Goal: Communication & Community: Answer question/provide support

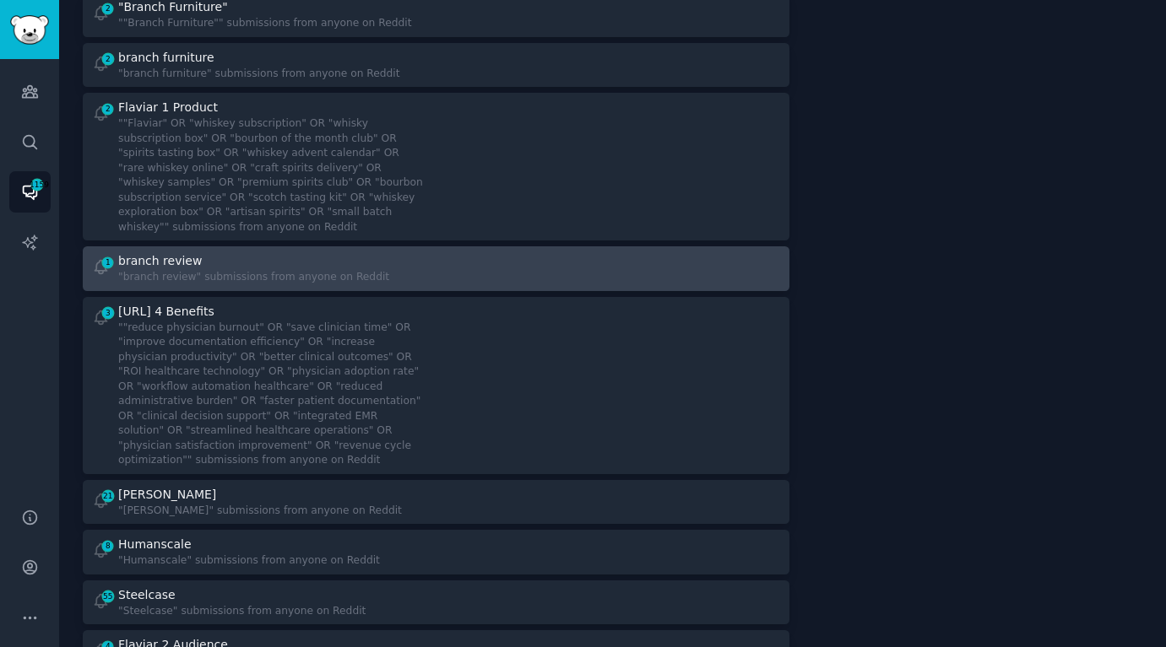
scroll to position [271, 0]
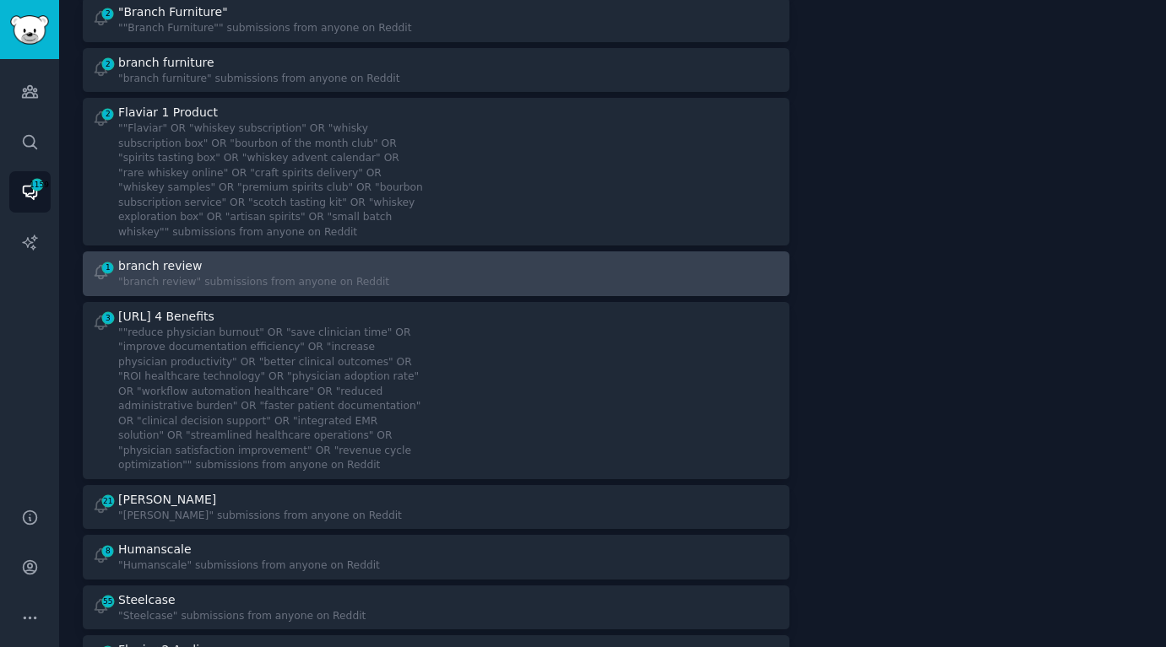
click at [608, 233] on div at bounding box center [613, 172] width 333 height 136
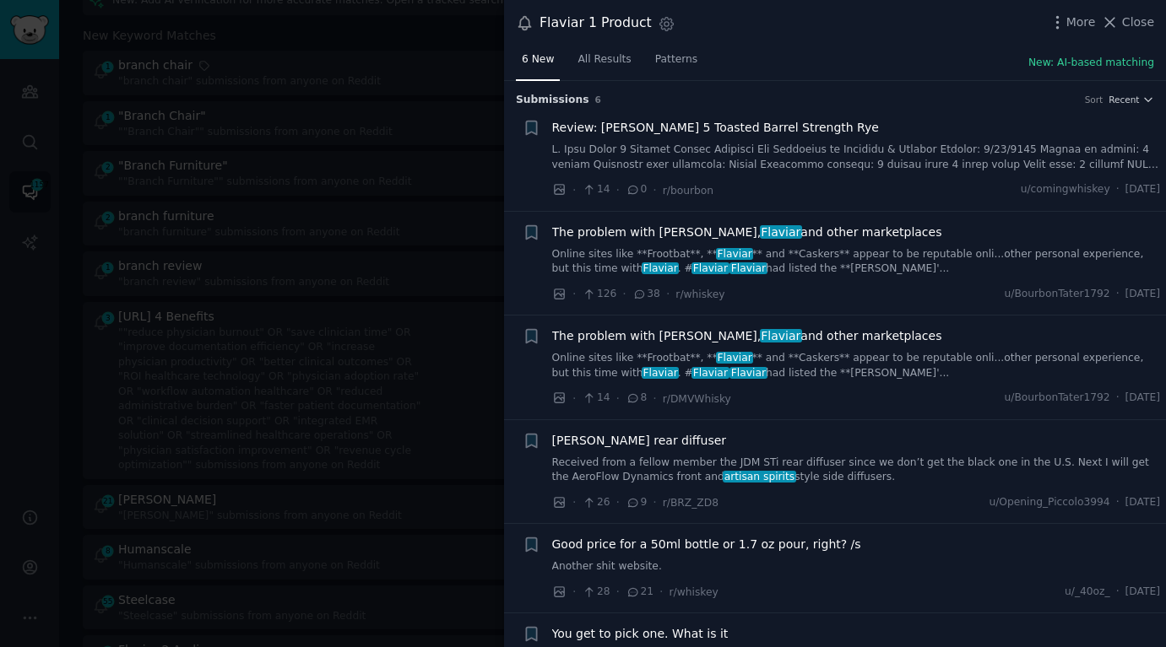
click at [442, 189] on div at bounding box center [583, 323] width 1166 height 647
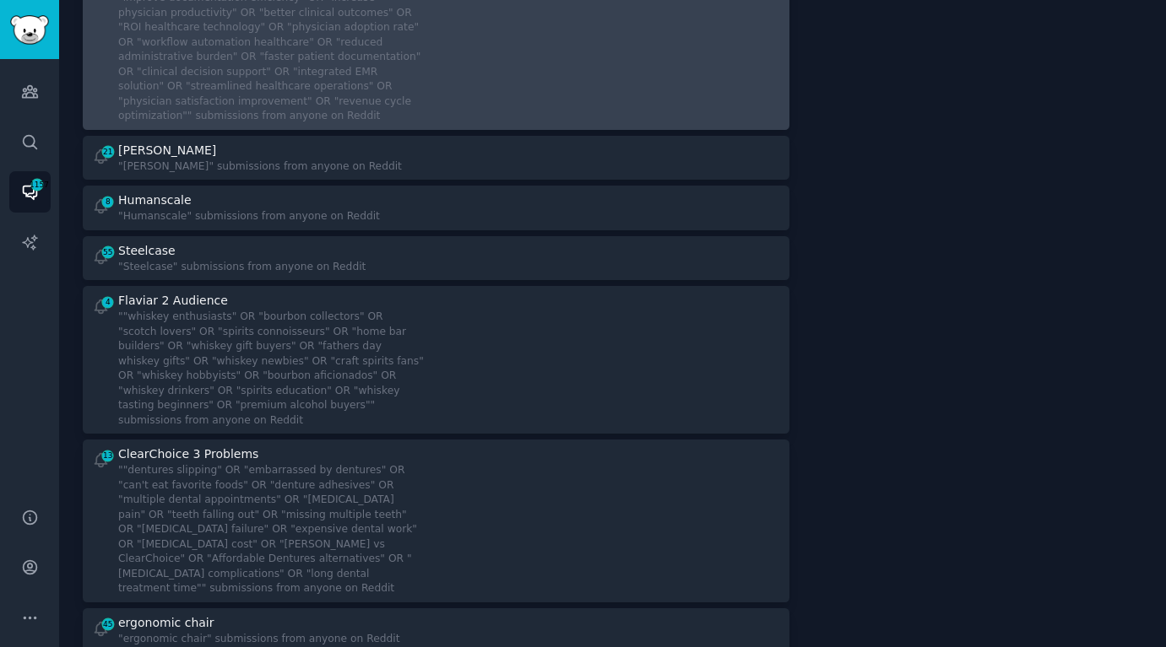
scroll to position [468, 0]
click at [383, 378] on div """whiskey enthusiasts" OR "bourbon collectors" OR "scotch lovers" OR "spirits c…" at bounding box center [271, 367] width 306 height 118
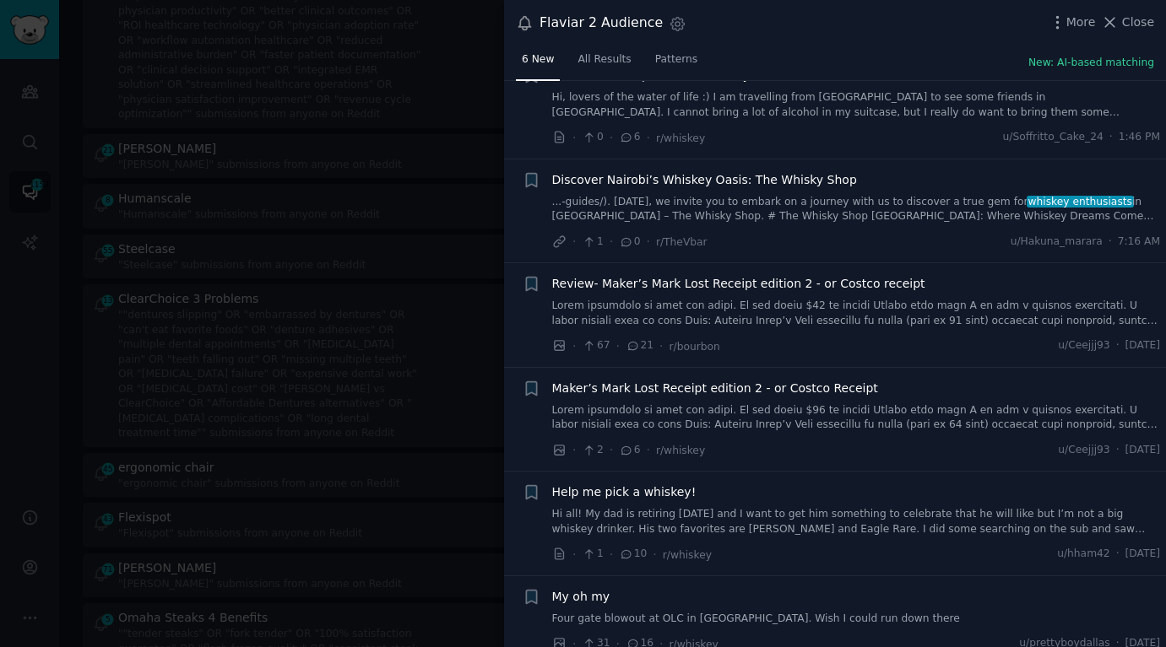
scroll to position [70, 0]
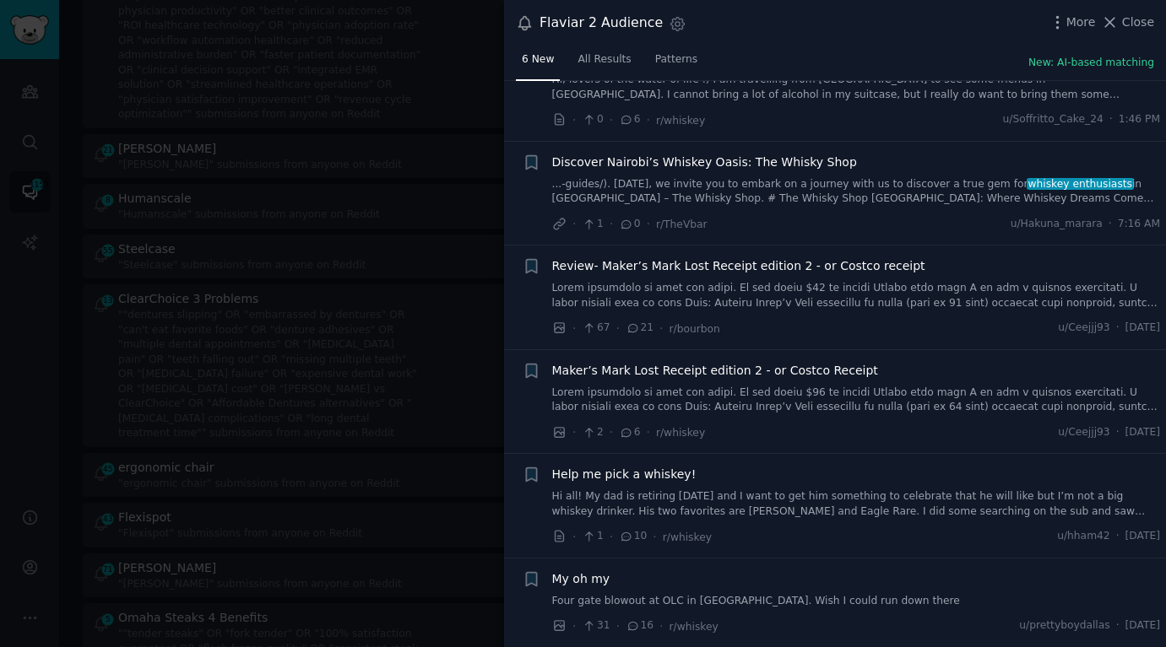
click at [658, 477] on span "Help me pick a whiskey!" at bounding box center [624, 475] width 144 height 18
click at [891, 474] on div "Help me pick a whiskey!" at bounding box center [856, 475] width 609 height 18
click at [874, 509] on link "Hi all! My dad is retiring in two weeks and I want to get him something to cele…" at bounding box center [856, 505] width 609 height 30
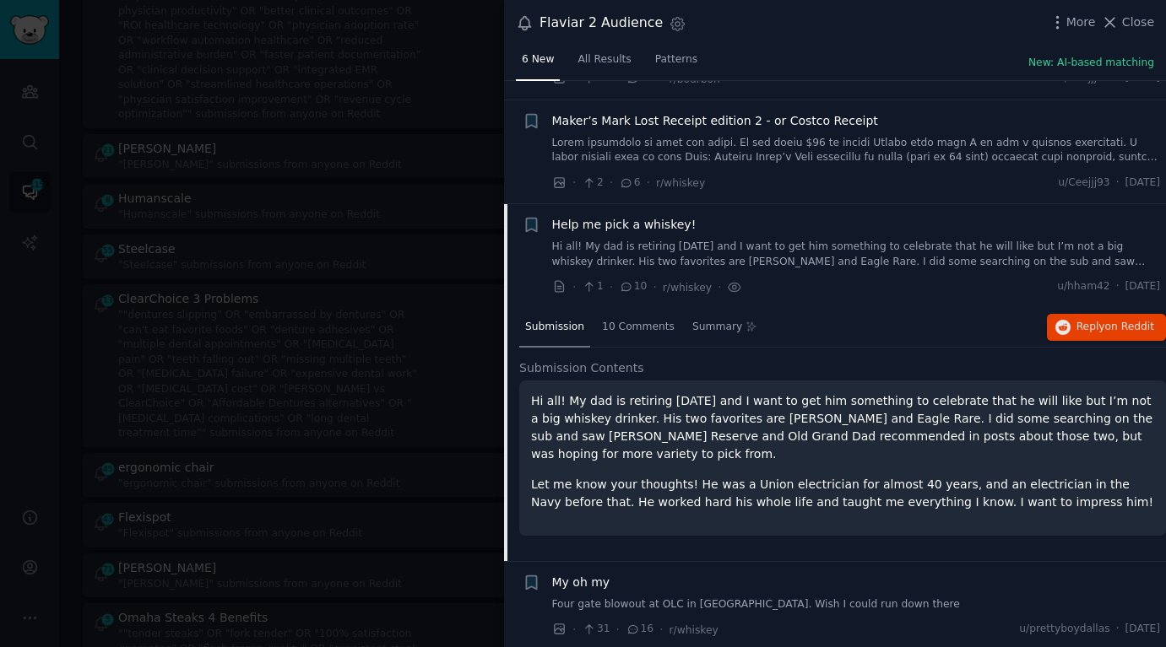
scroll to position [323, 0]
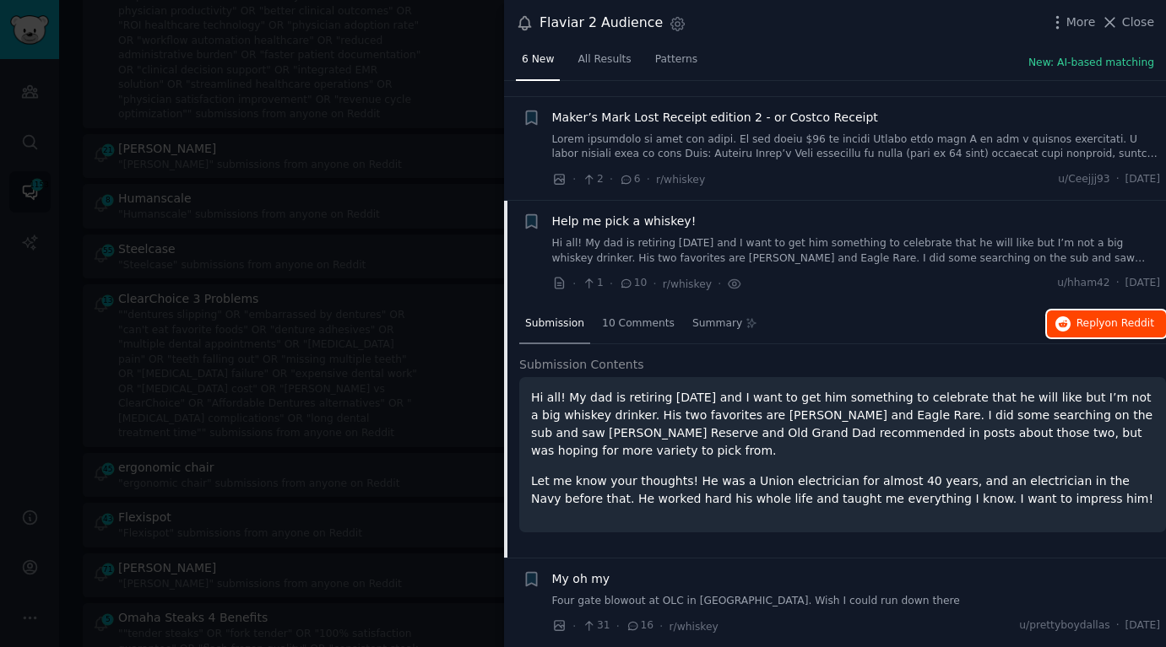
click at [1047, 327] on button "Reply on Reddit" at bounding box center [1106, 324] width 119 height 27
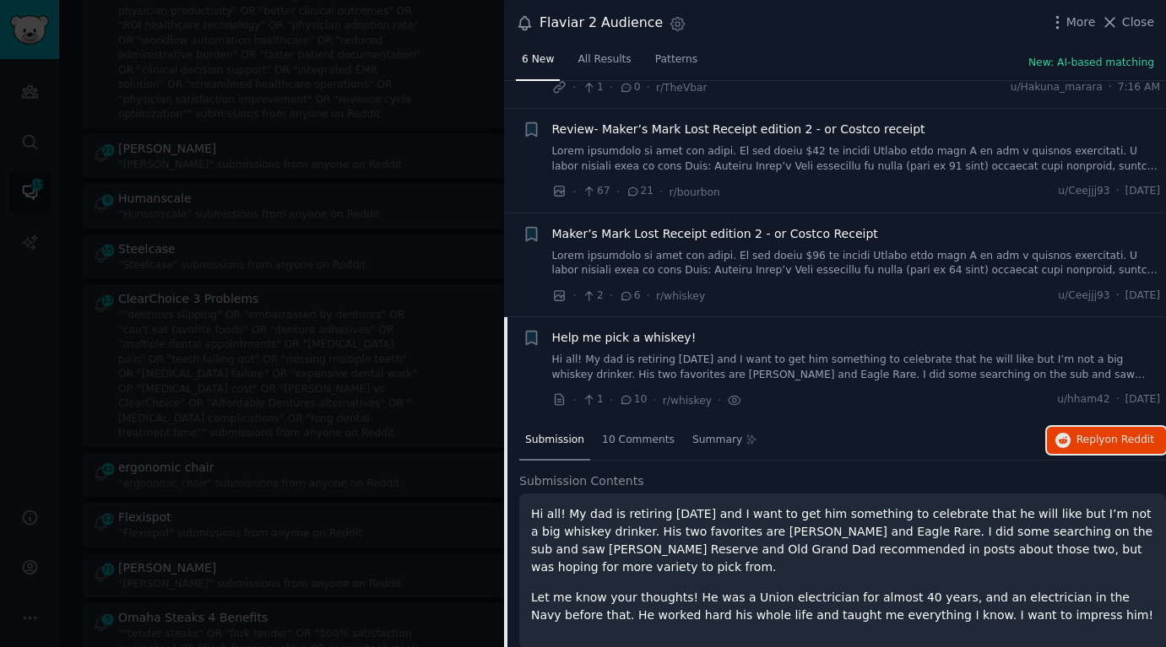
scroll to position [203, 0]
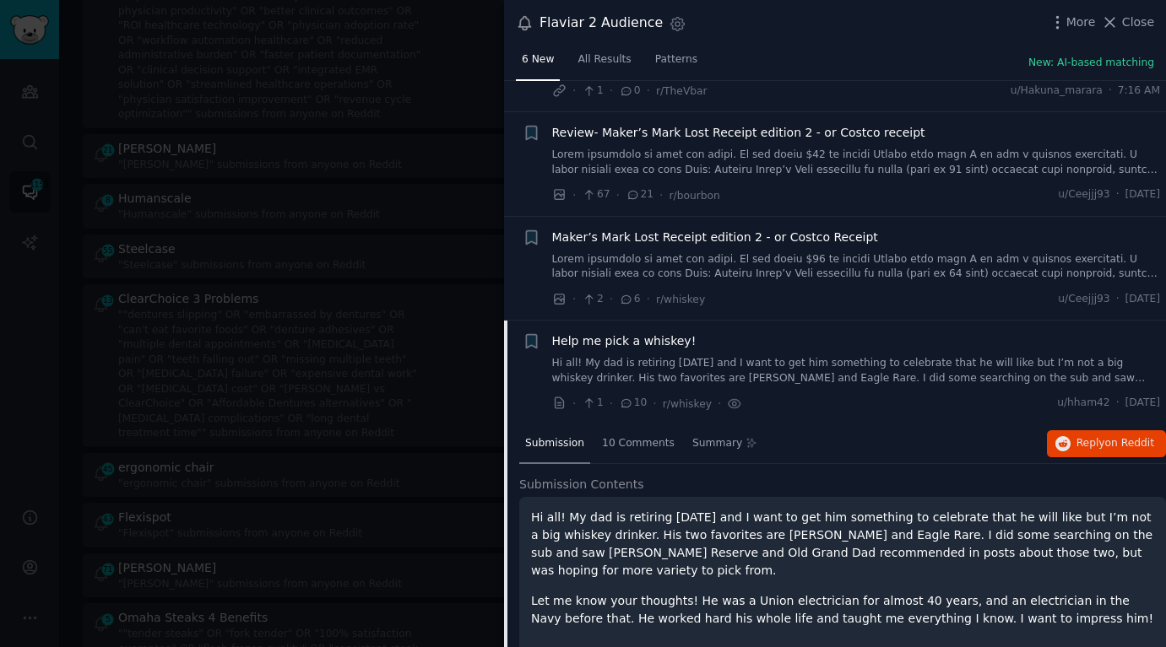
click at [794, 257] on link at bounding box center [856, 267] width 609 height 30
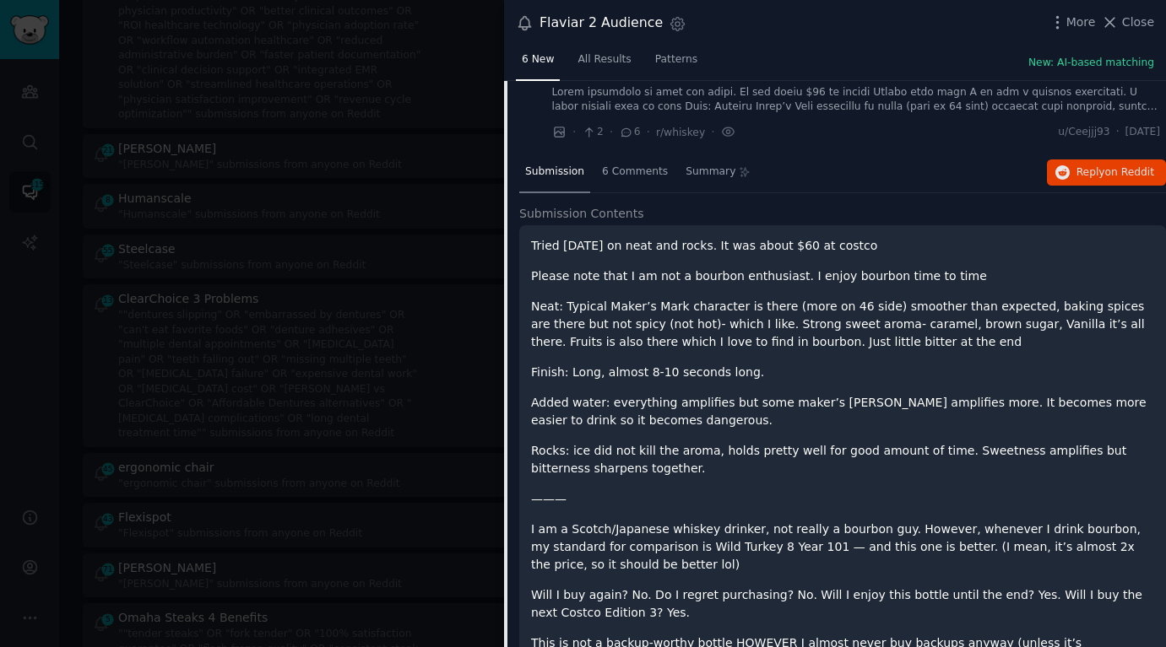
scroll to position [155, 0]
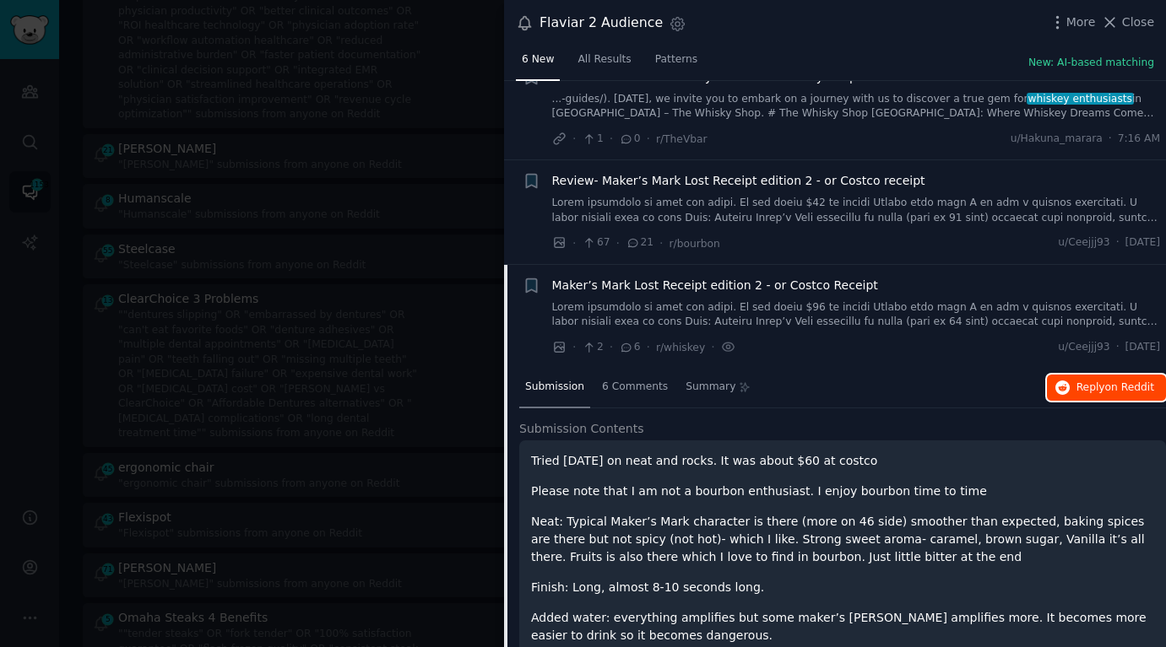
click at [1060, 387] on icon "button" at bounding box center [1062, 388] width 15 height 15
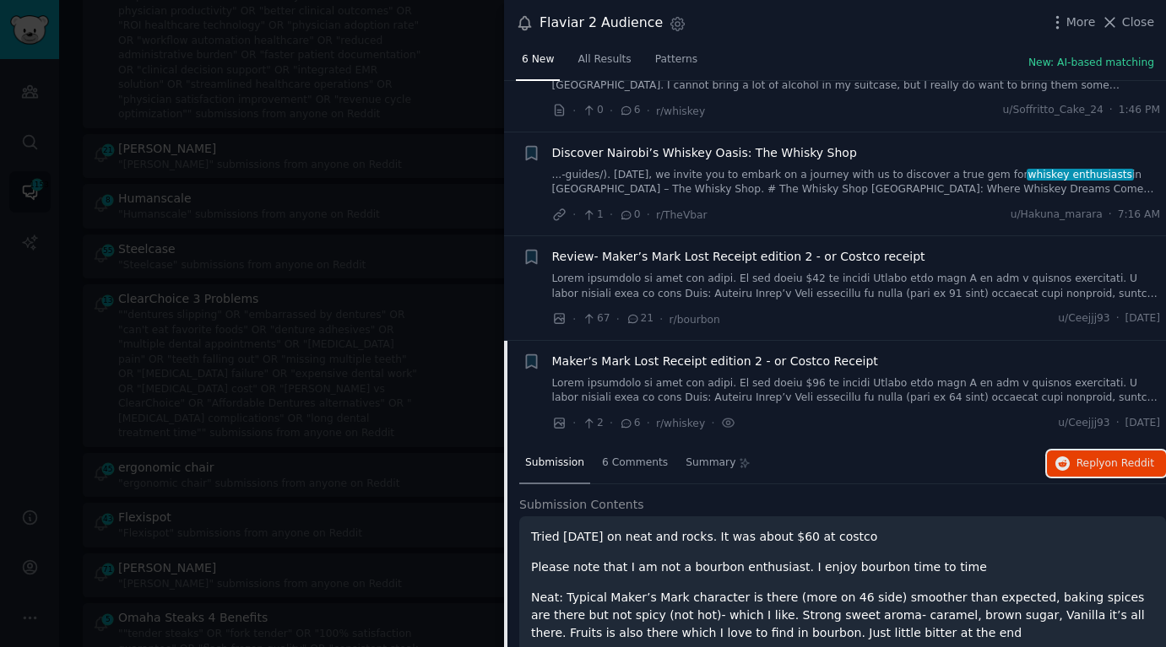
scroll to position [0, 0]
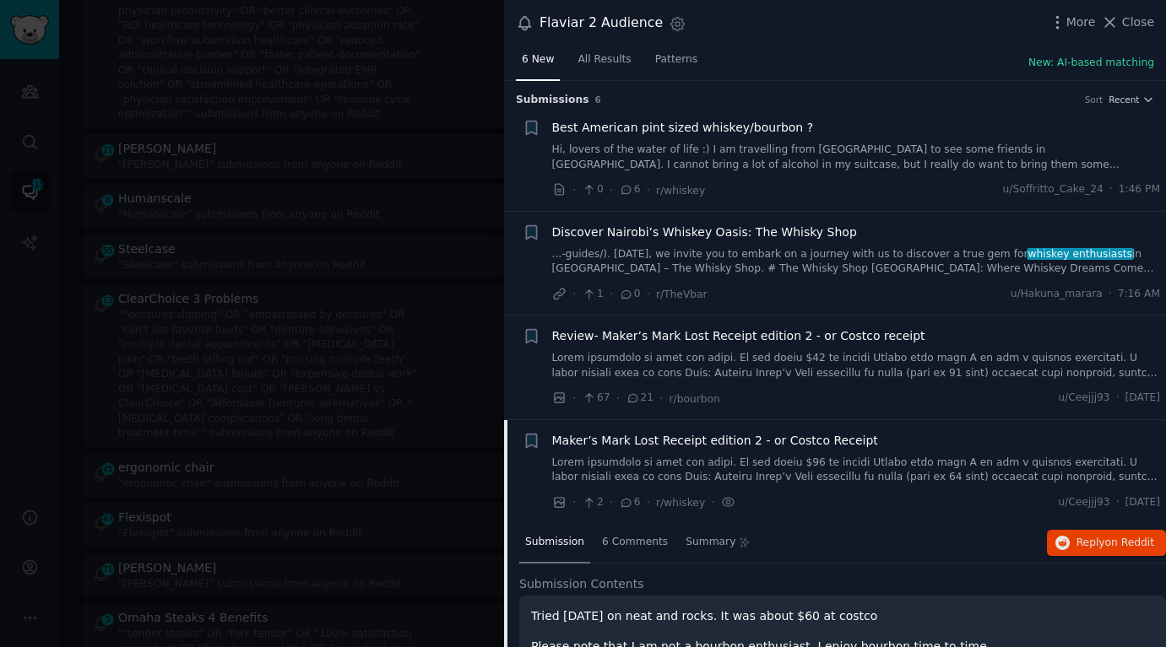
click at [676, 123] on span "Best American pint sized whiskey/bourbon ?" at bounding box center [683, 128] width 262 height 18
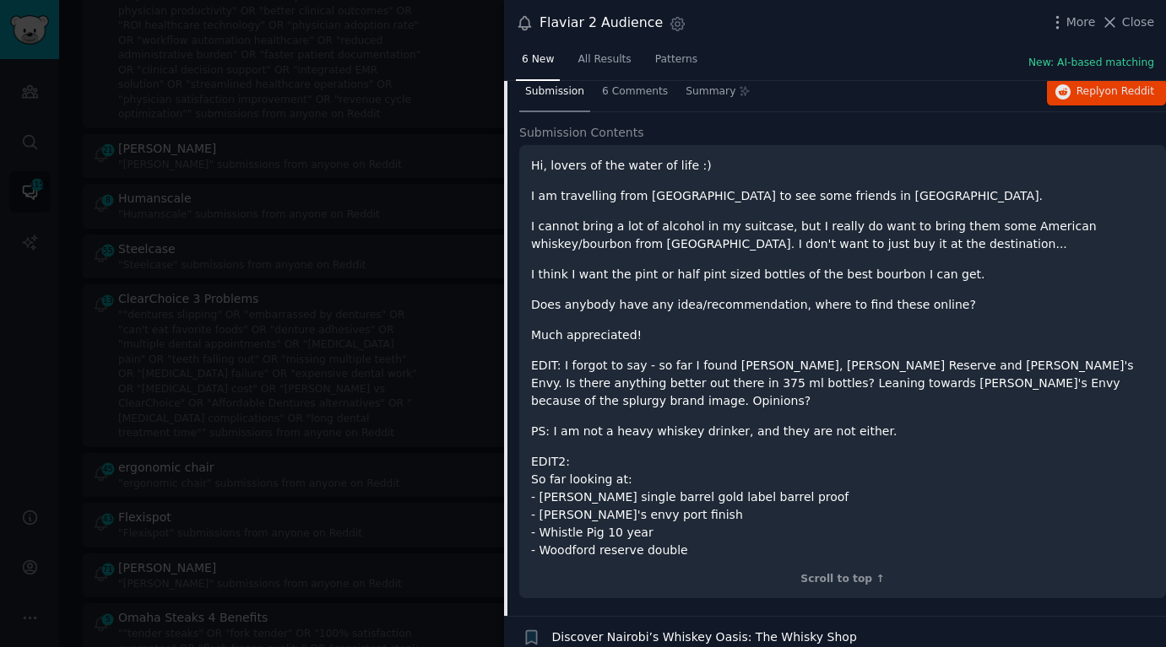
scroll to position [142, 0]
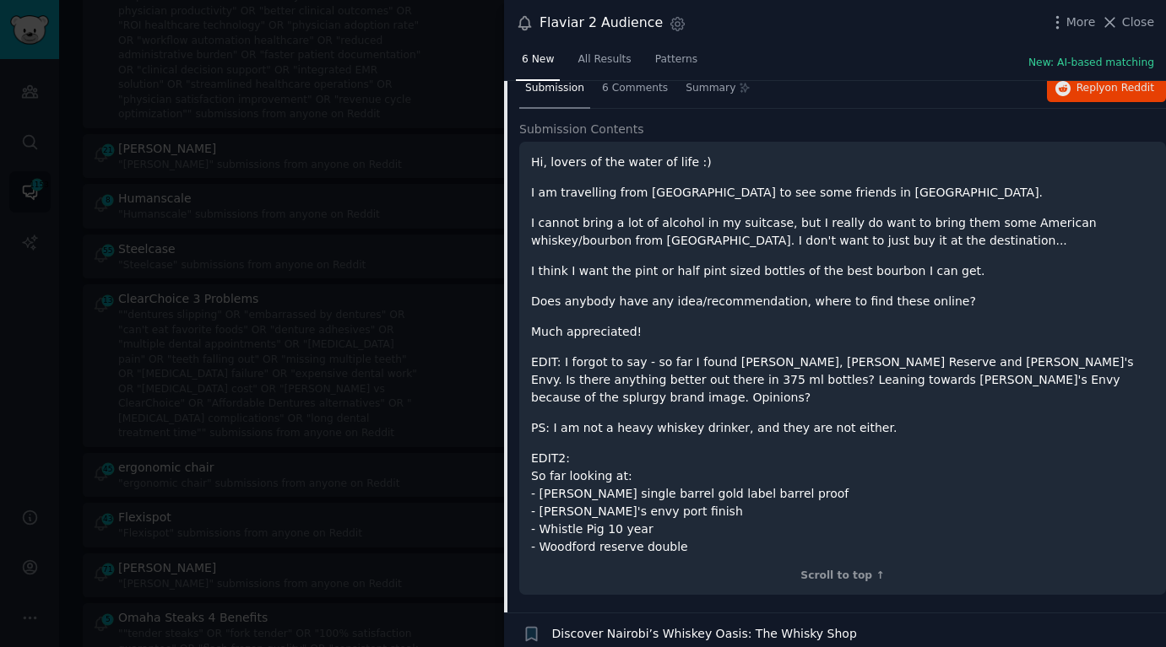
drag, startPoint x: 711, startPoint y: 520, endPoint x: 520, endPoint y: 159, distance: 408.5
click at [520, 159] on div "Hi, lovers of the water of life :) I am travelling from US to see some friends …" at bounding box center [842, 369] width 646 height 454
copy div "Hi, lovers of the water of life :) I am travelling from US to see some friends …"
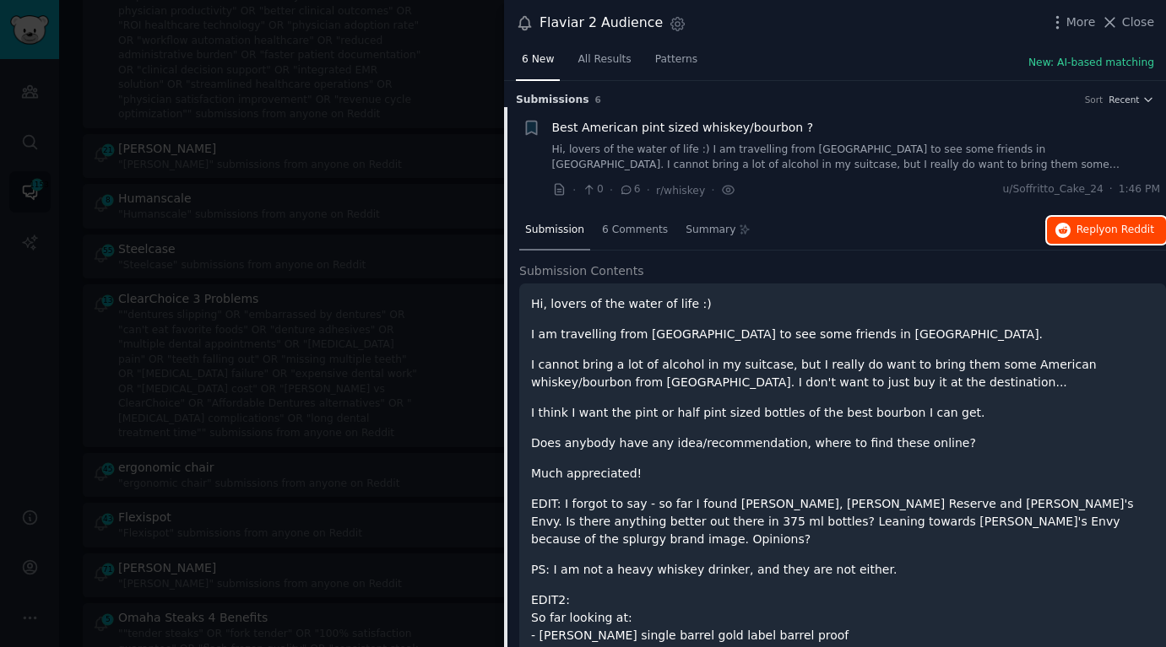
click at [1089, 232] on span "Reply on Reddit" at bounding box center [1115, 230] width 78 height 15
click at [429, 233] on div at bounding box center [583, 323] width 1166 height 647
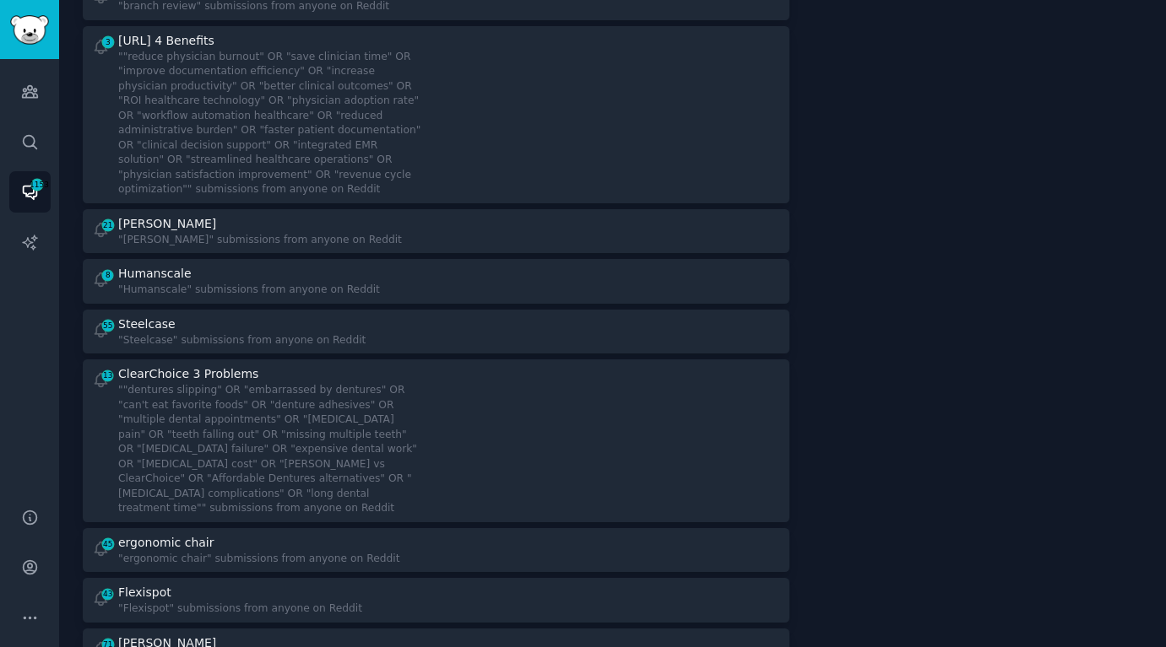
scroll to position [392, 0]
click at [529, 87] on div at bounding box center [613, 116] width 333 height 165
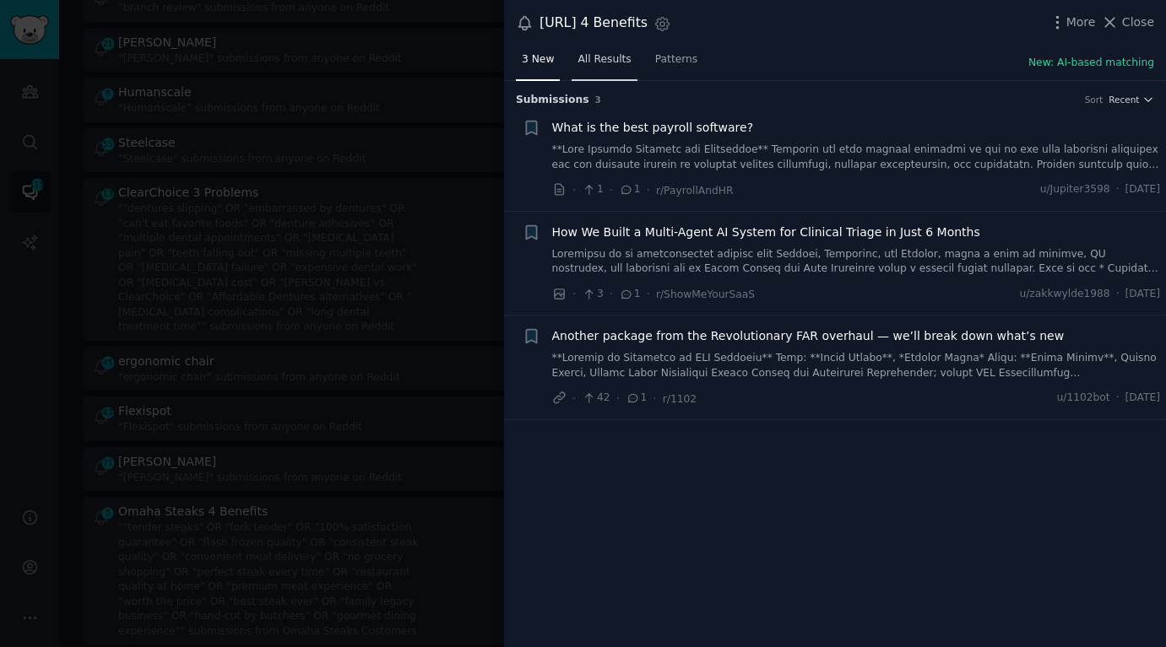
click at [610, 64] on span "All Results" at bounding box center [603, 59] width 53 height 15
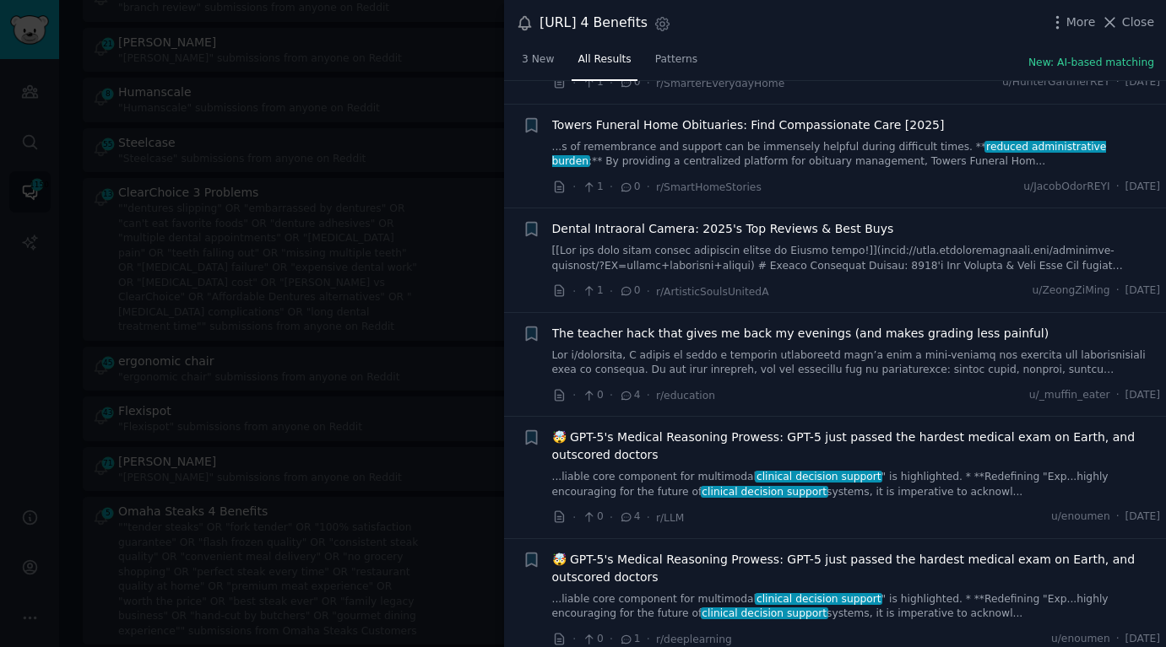
scroll to position [2312, 0]
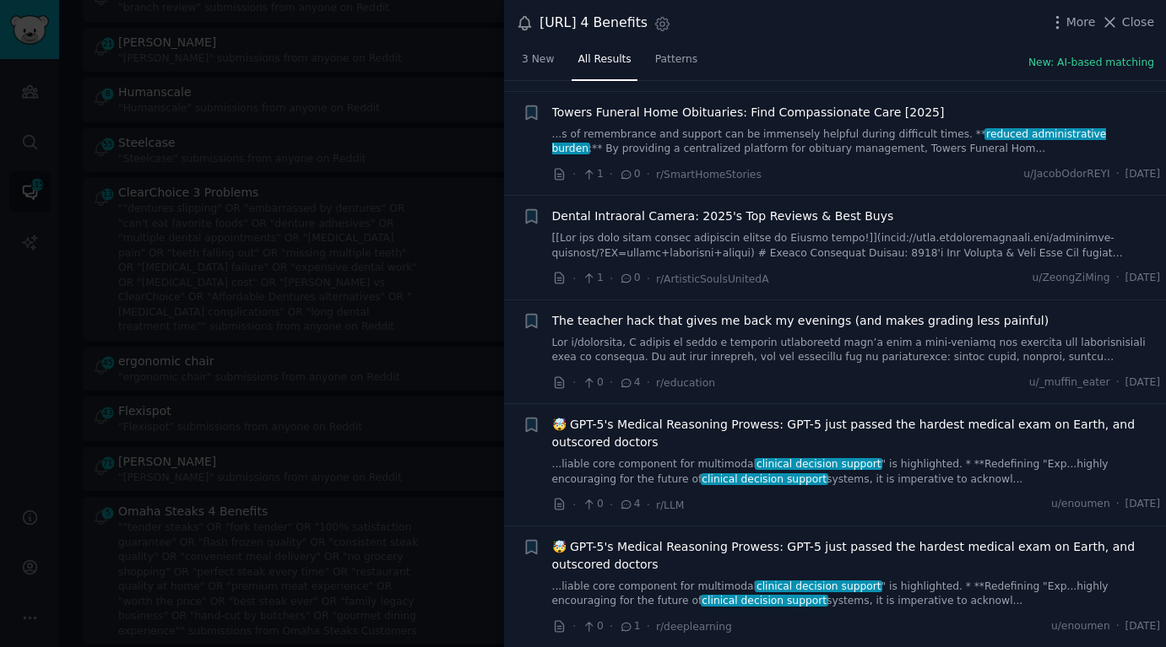
click at [425, 204] on div at bounding box center [583, 323] width 1166 height 647
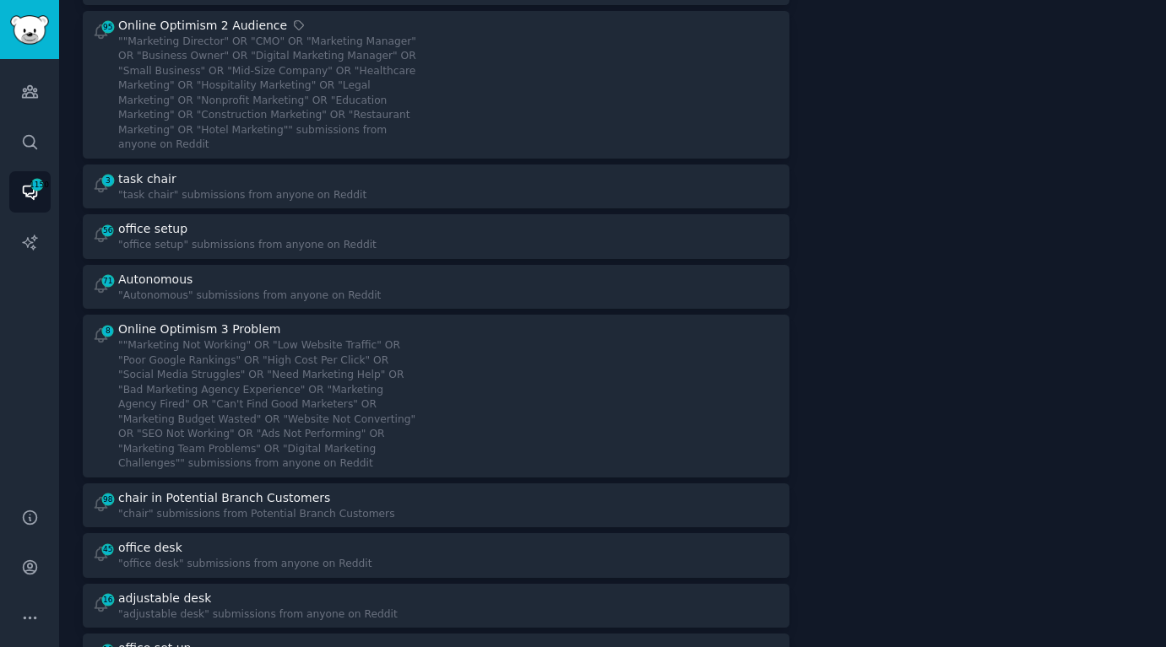
scroll to position [261, 0]
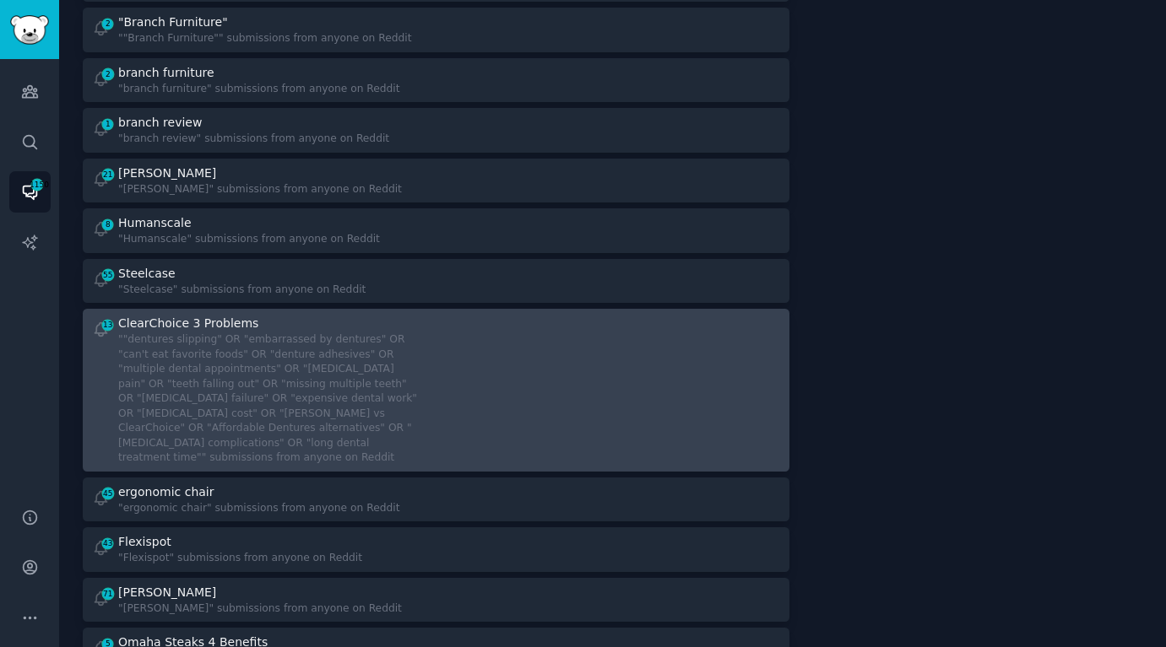
click at [198, 369] on div """dentures slipping" OR "embarrassed by dentures" OR "can't eat favorite foods"…" at bounding box center [271, 399] width 306 height 133
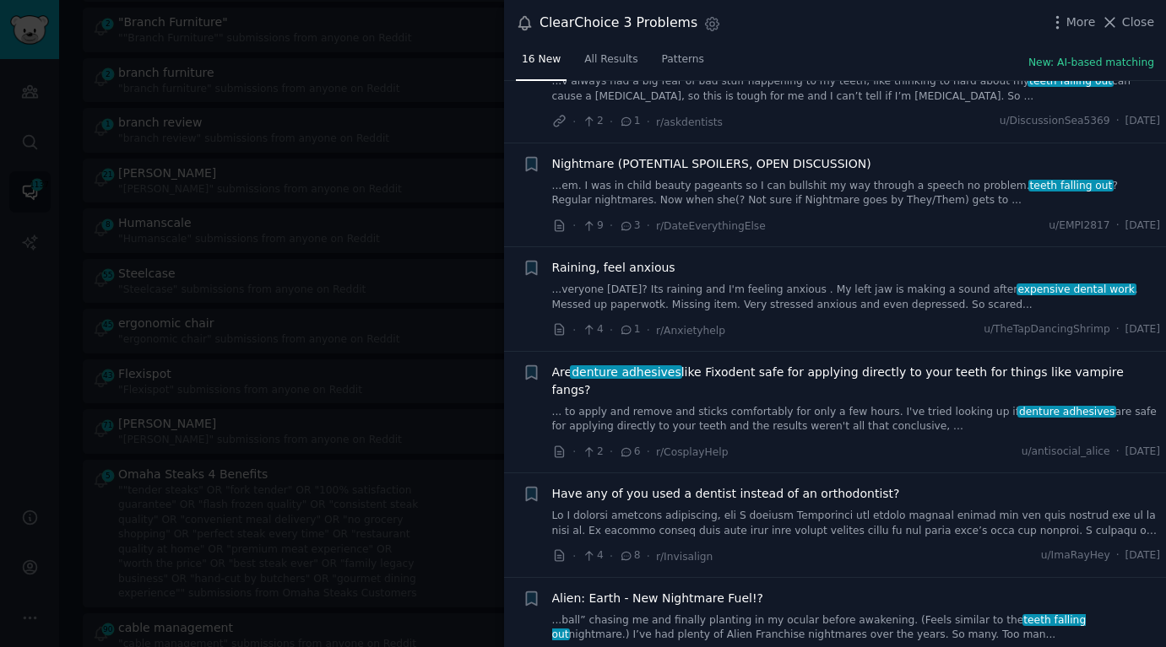
scroll to position [874, 0]
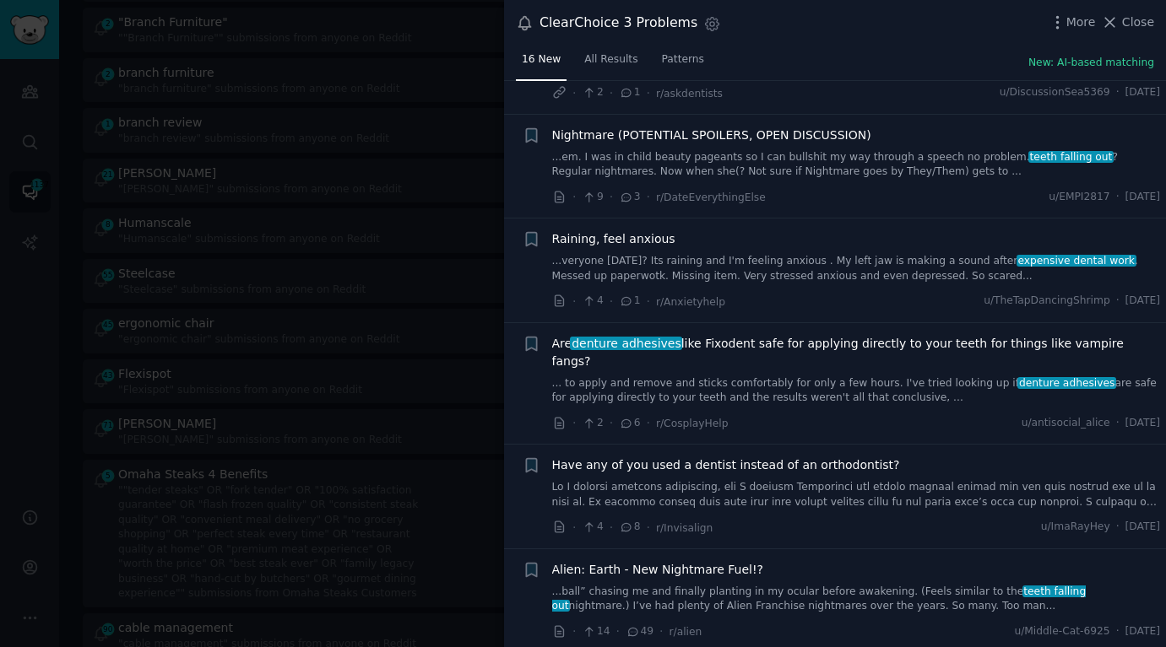
click at [762, 457] on span "Have any of you used a dentist instead of an orthodontist?" at bounding box center [726, 466] width 348 height 18
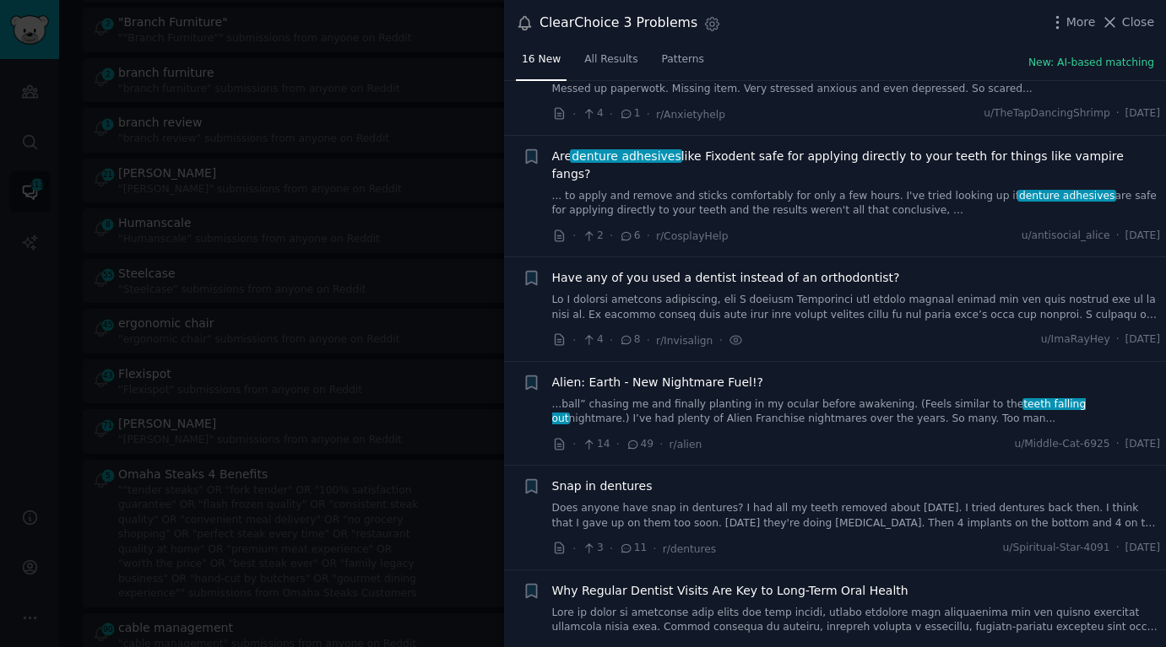
scroll to position [1097, 0]
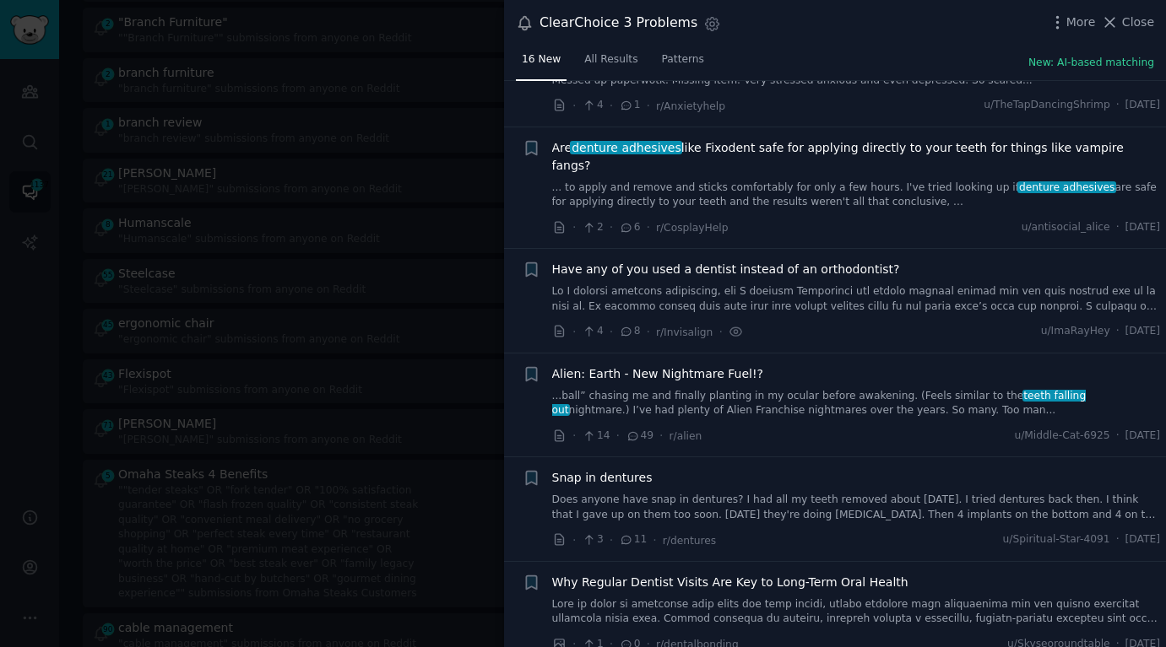
click at [797, 574] on span "Why Regular Dentist Visits Are Key to Long-Term Oral Health" at bounding box center [730, 583] width 356 height 18
click at [1089, 598] on link at bounding box center [856, 613] width 609 height 30
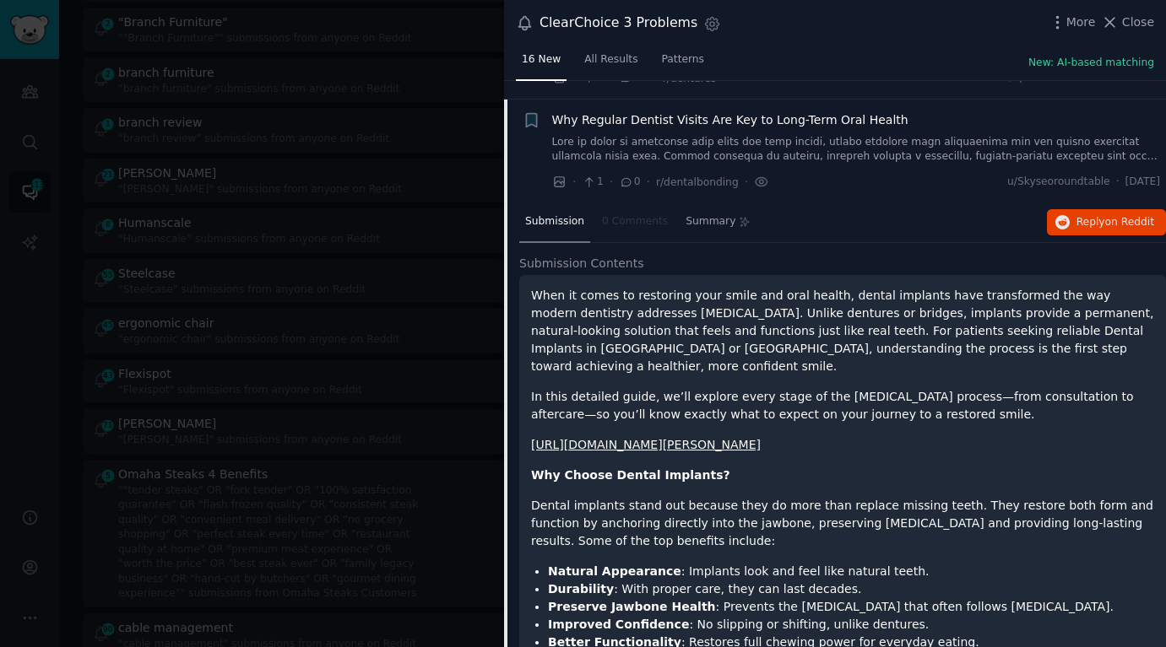
scroll to position [1560, 0]
click at [1093, 214] on span "Reply on Reddit" at bounding box center [1115, 221] width 78 height 15
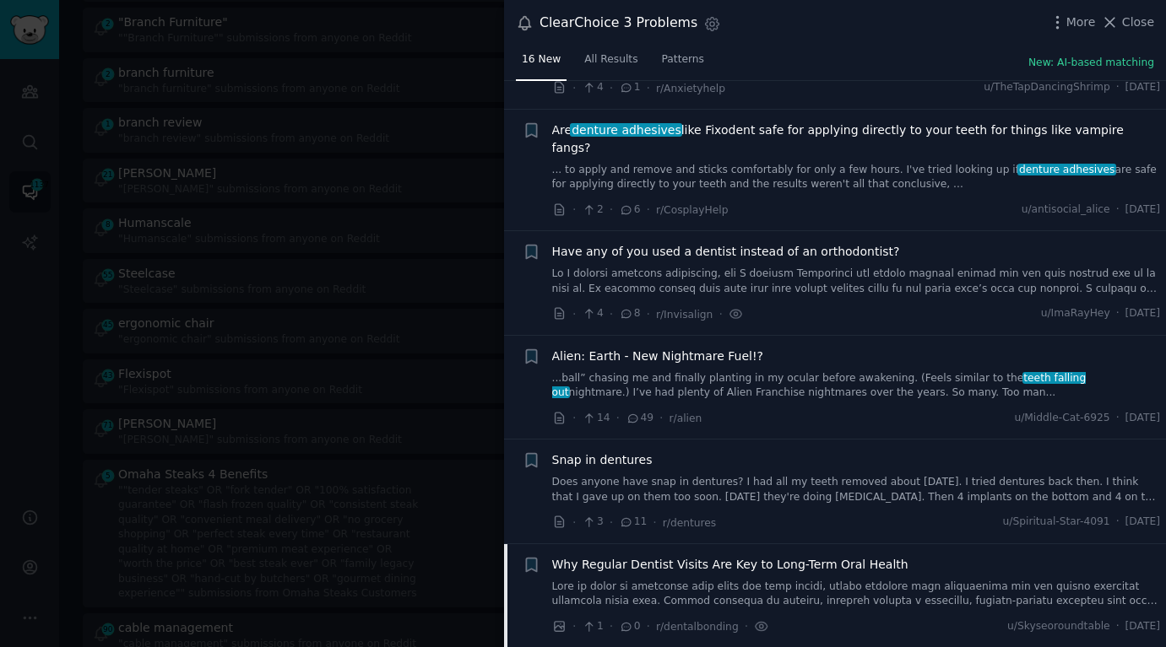
scroll to position [1082, 0]
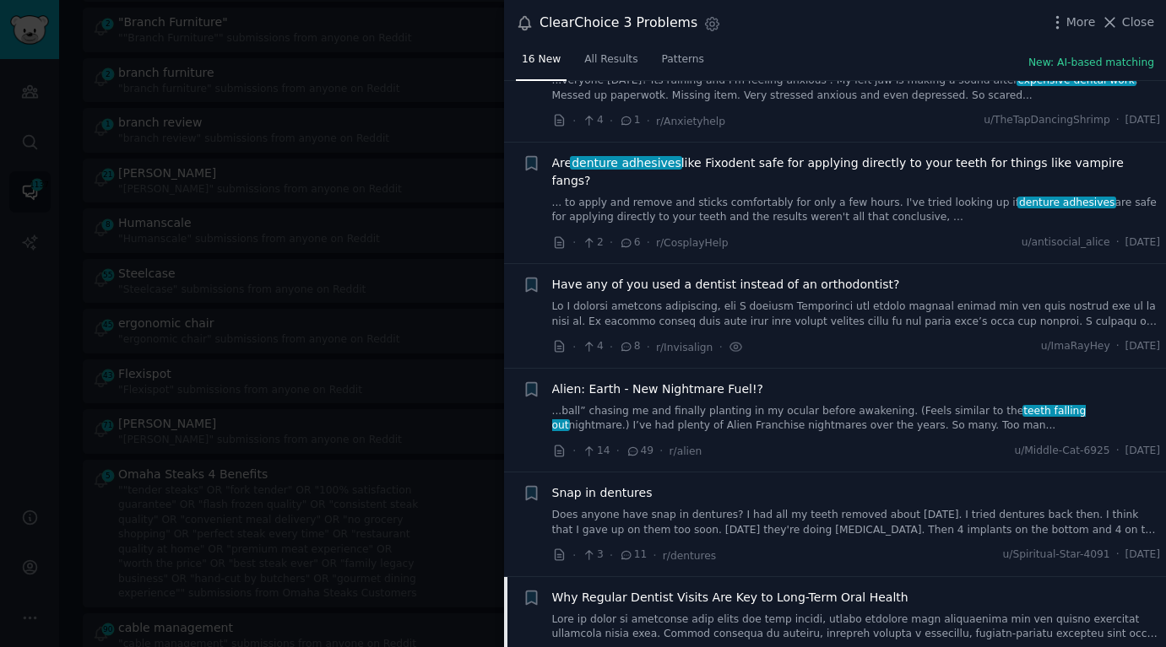
click at [884, 300] on link at bounding box center [856, 315] width 609 height 30
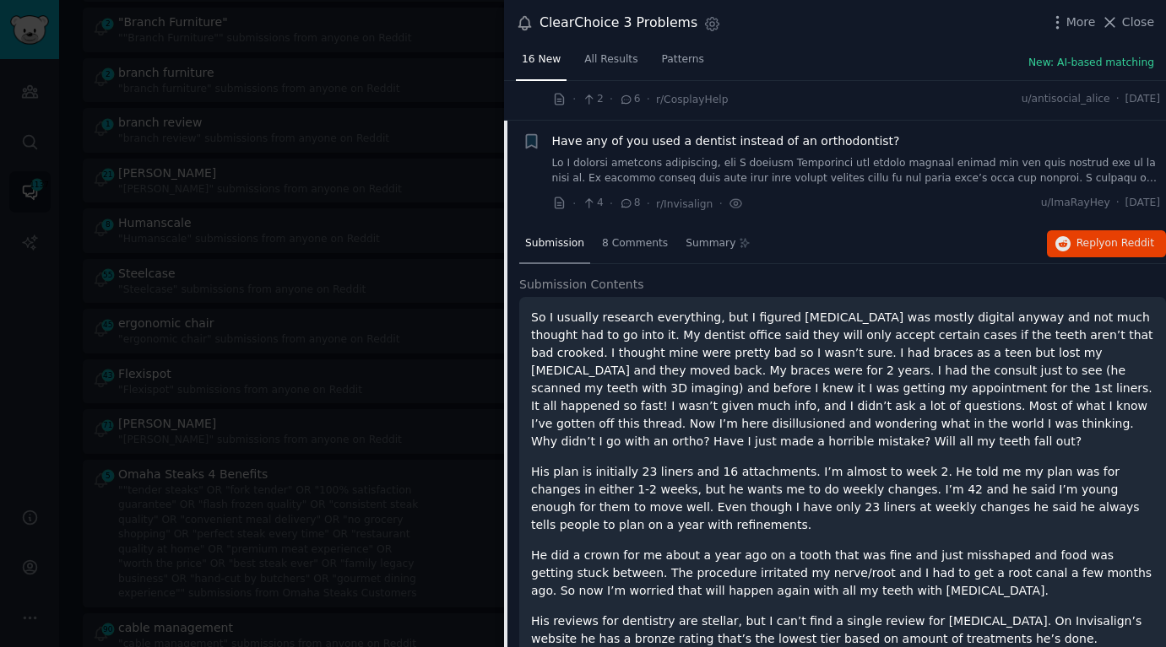
scroll to position [1247, 0]
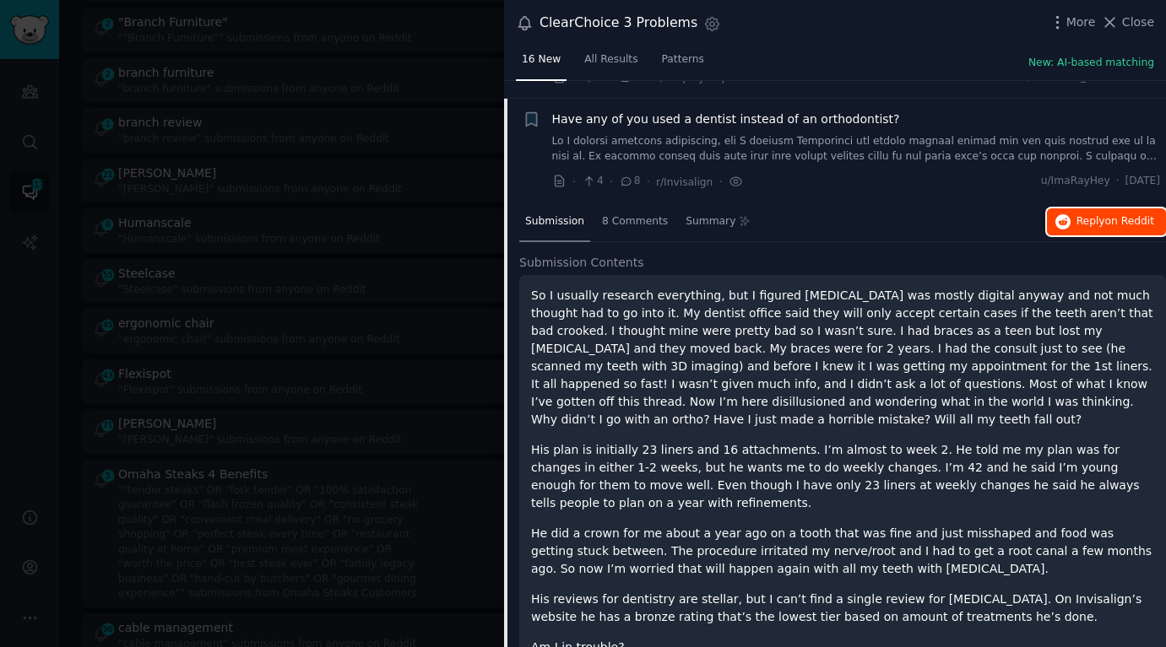
click at [1076, 214] on span "Reply on Reddit" at bounding box center [1115, 221] width 78 height 15
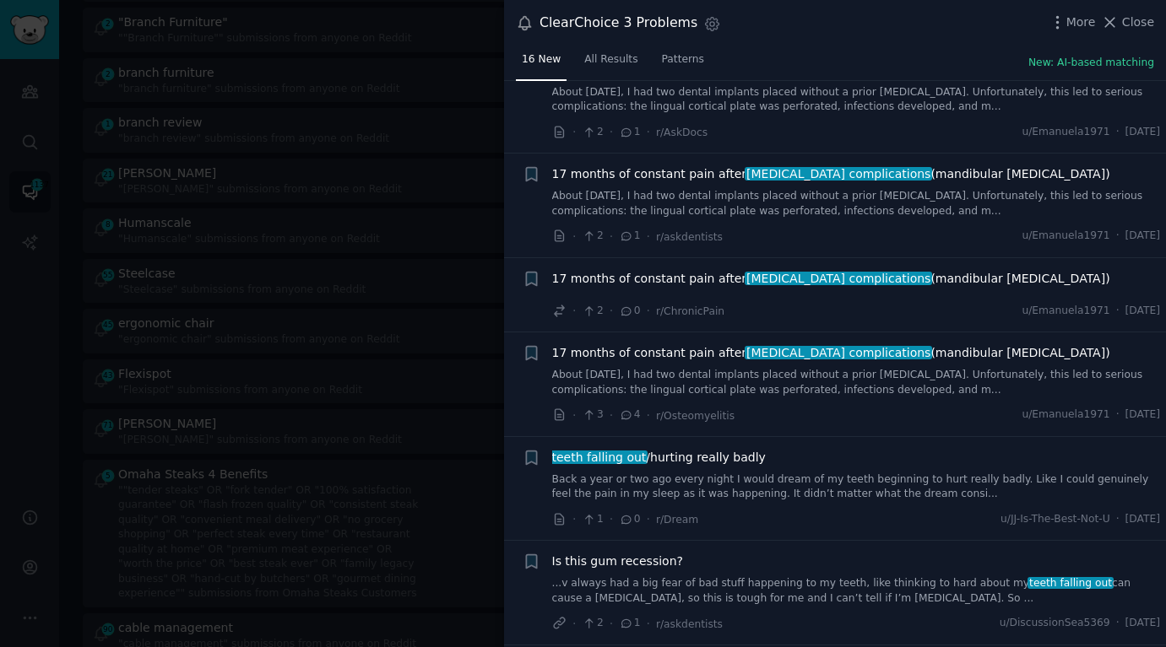
scroll to position [0, 0]
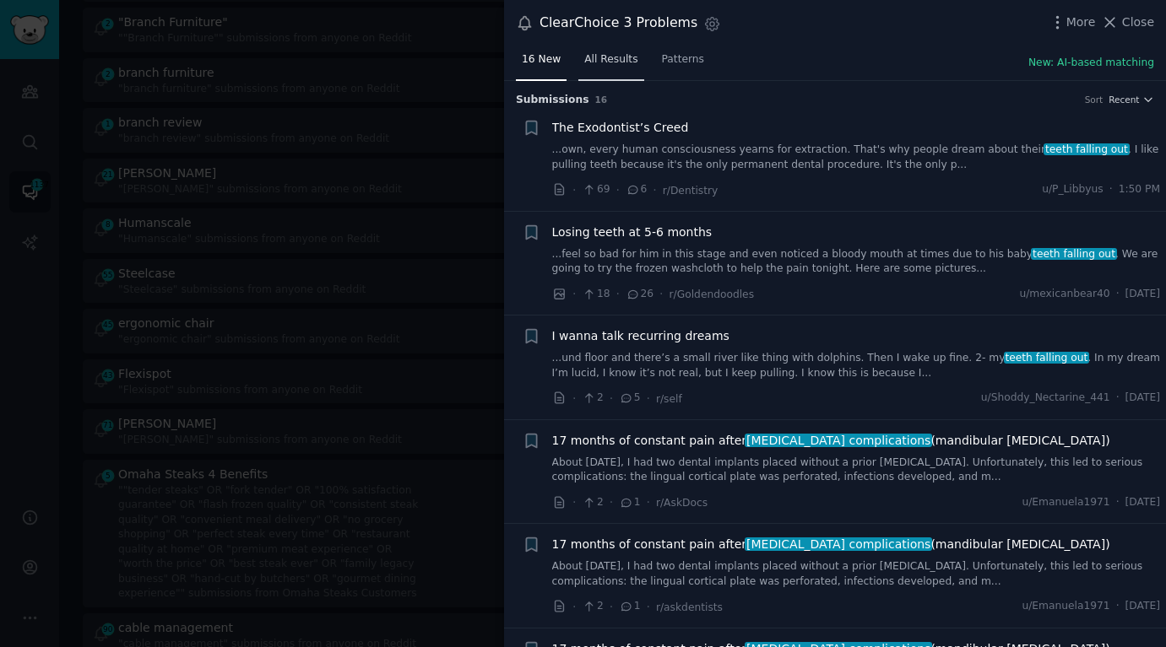
click at [601, 65] on span "All Results" at bounding box center [610, 59] width 53 height 15
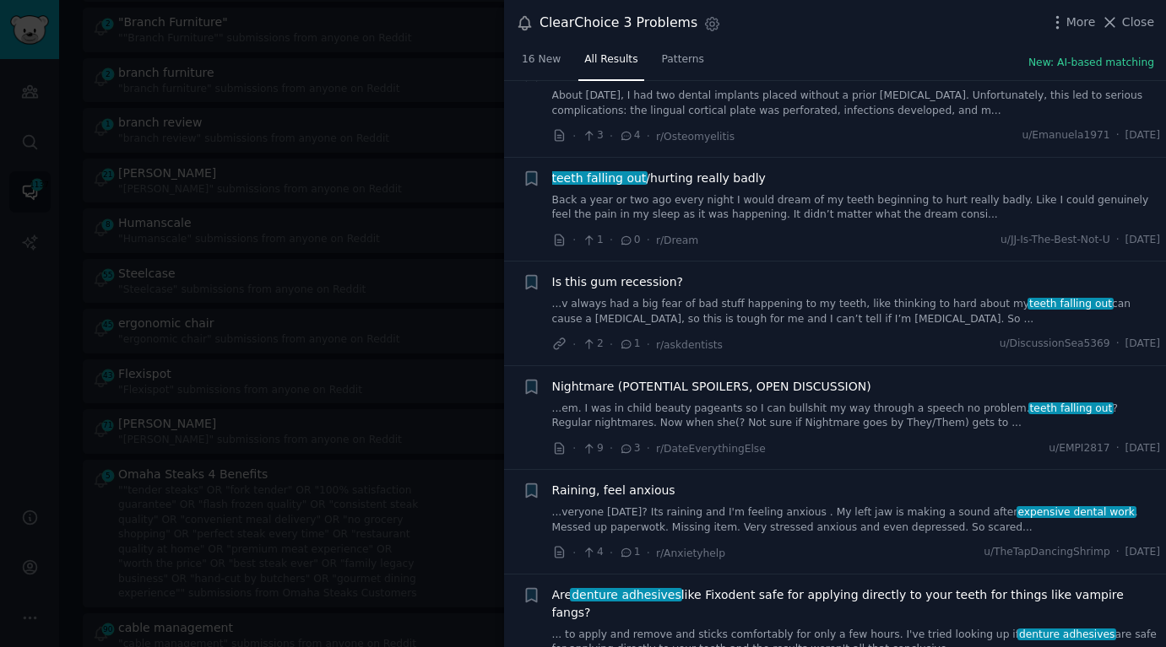
scroll to position [651, 0]
click at [354, 319] on div at bounding box center [583, 323] width 1166 height 647
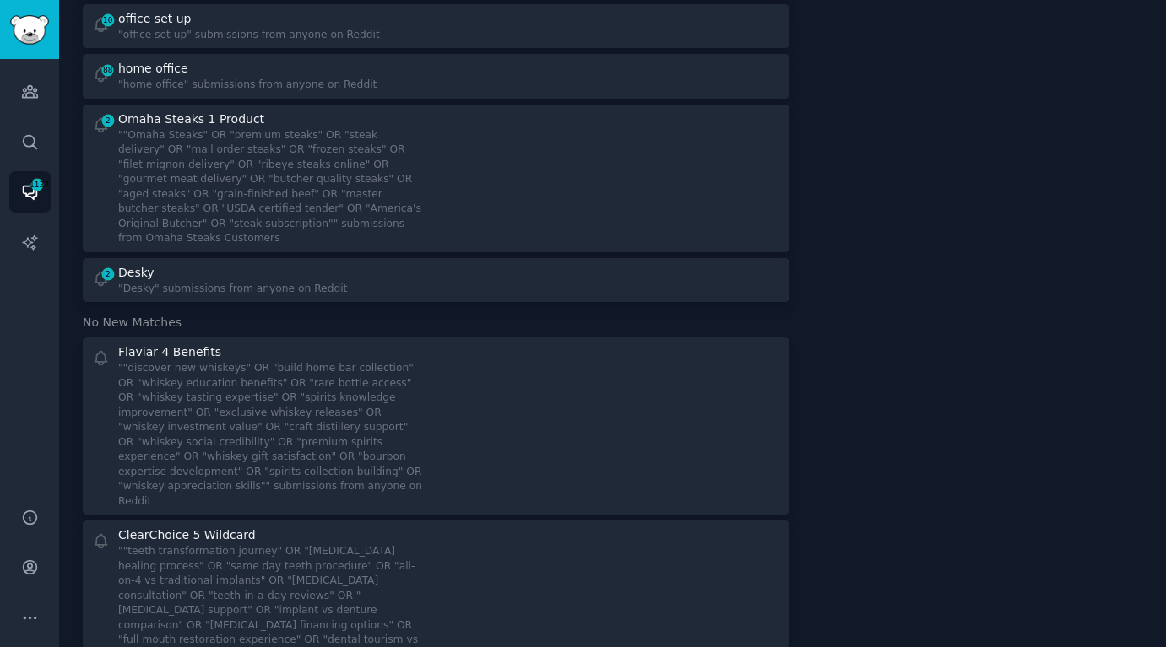
scroll to position [1904, 0]
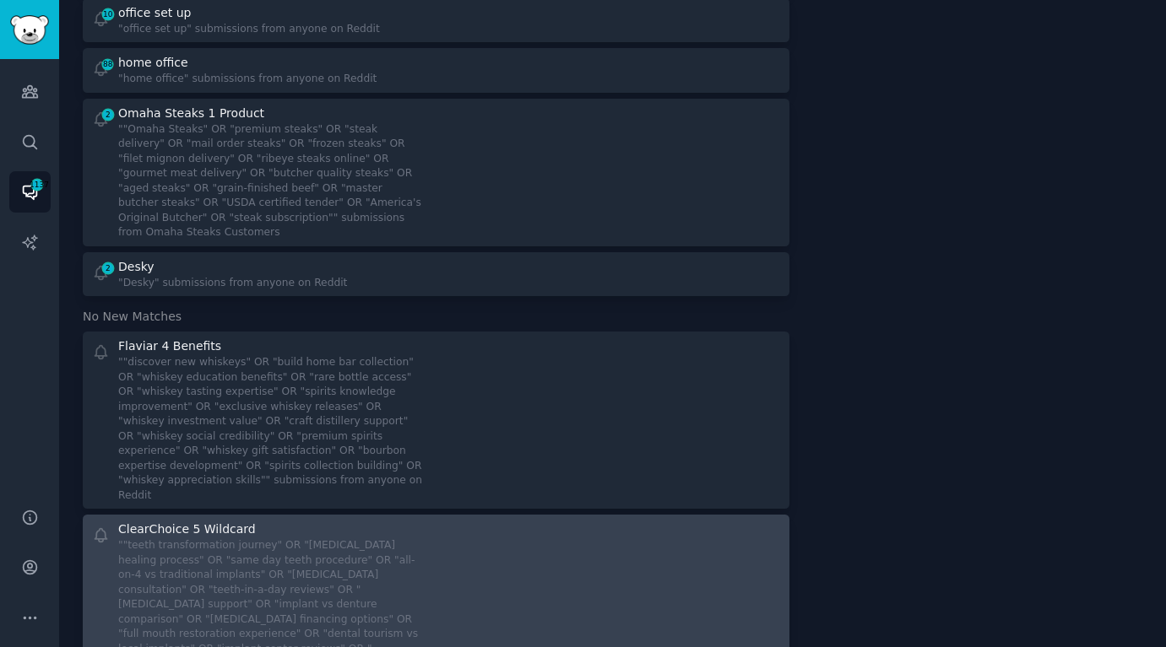
click at [565, 529] on div at bounding box center [613, 611] width 333 height 181
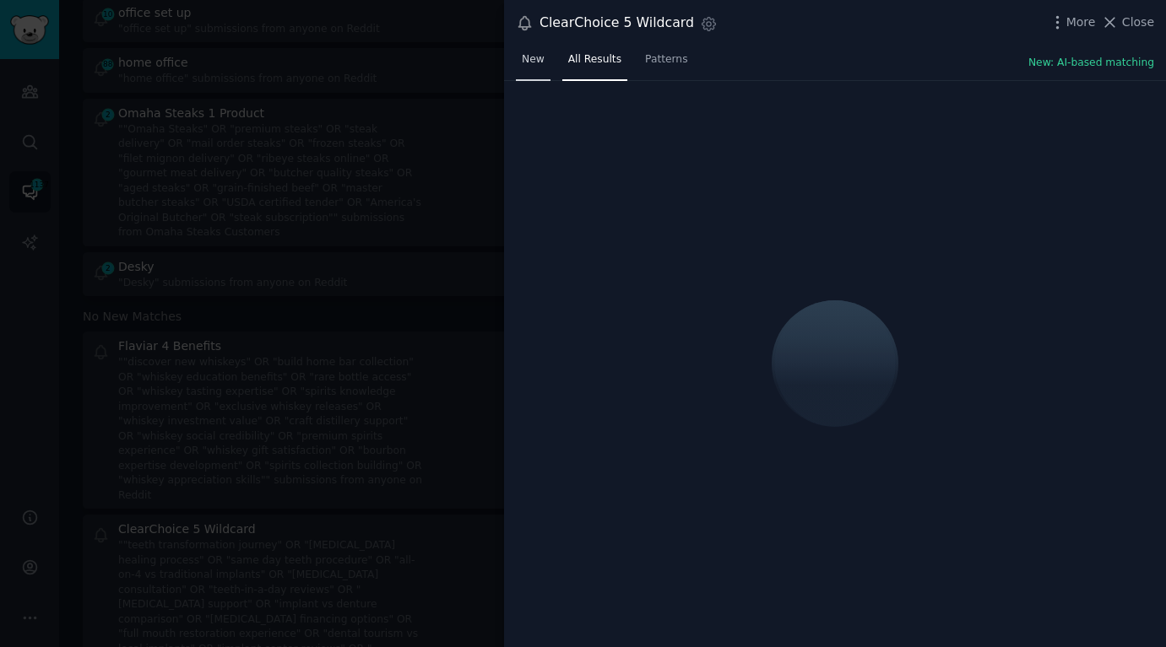
click at [544, 71] on link "New" at bounding box center [533, 63] width 35 height 35
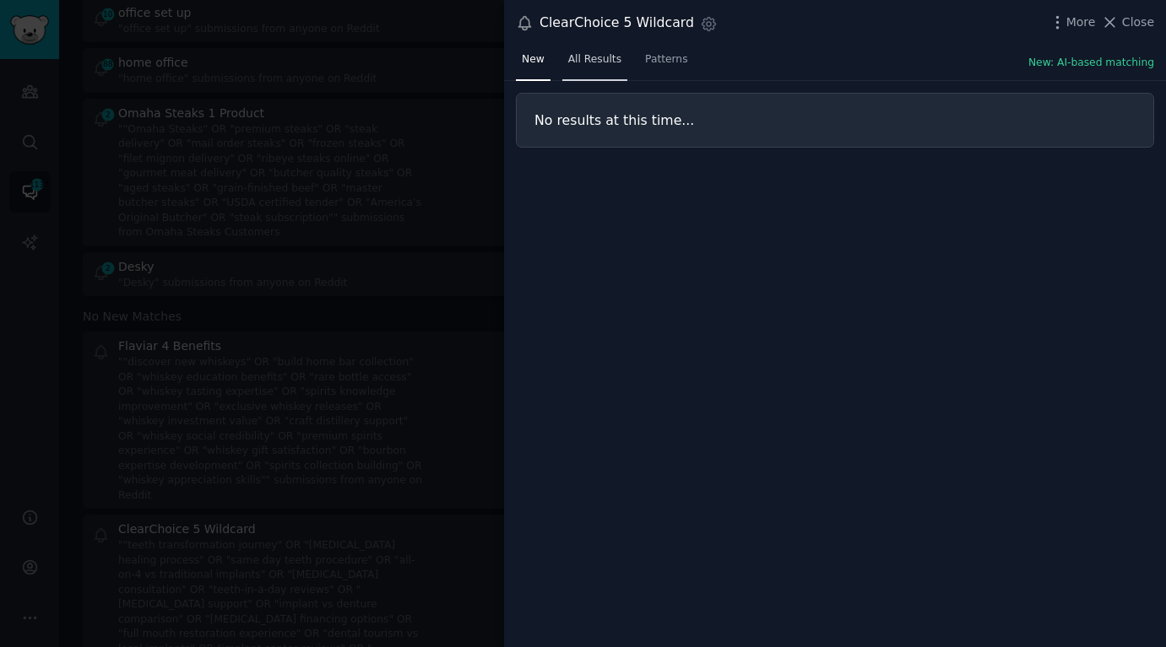
click at [604, 51] on link "All Results" at bounding box center [594, 63] width 65 height 35
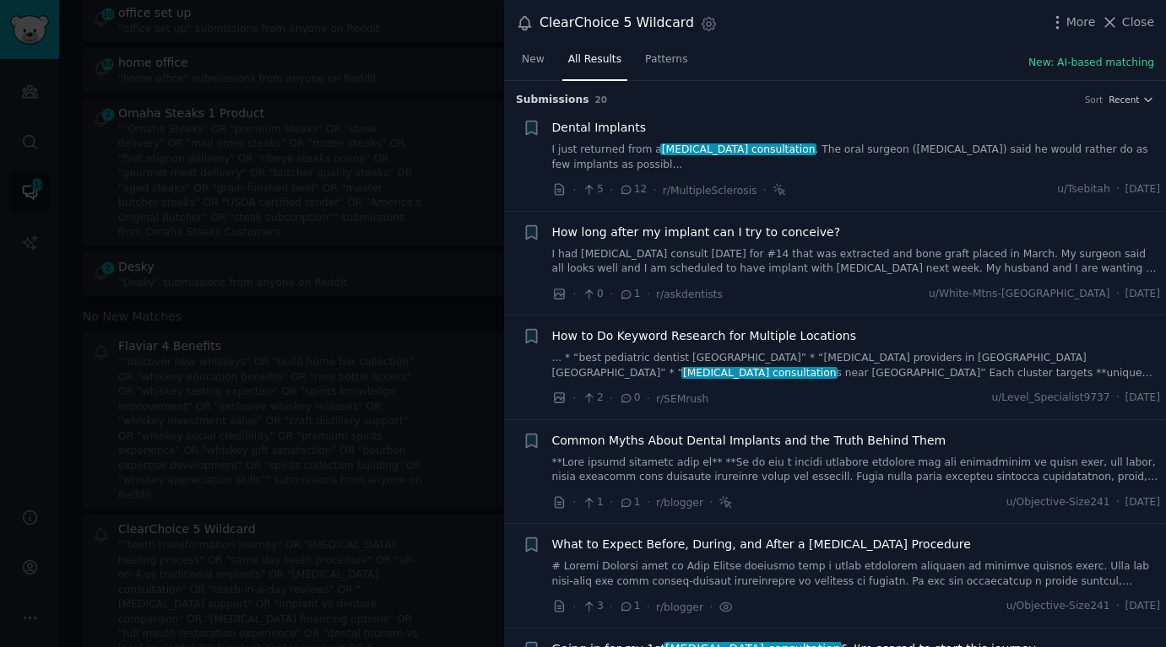
click at [888, 156] on link "I just returned from a dental implant consultation . The oral surgeon (prosthod…" at bounding box center [856, 158] width 609 height 30
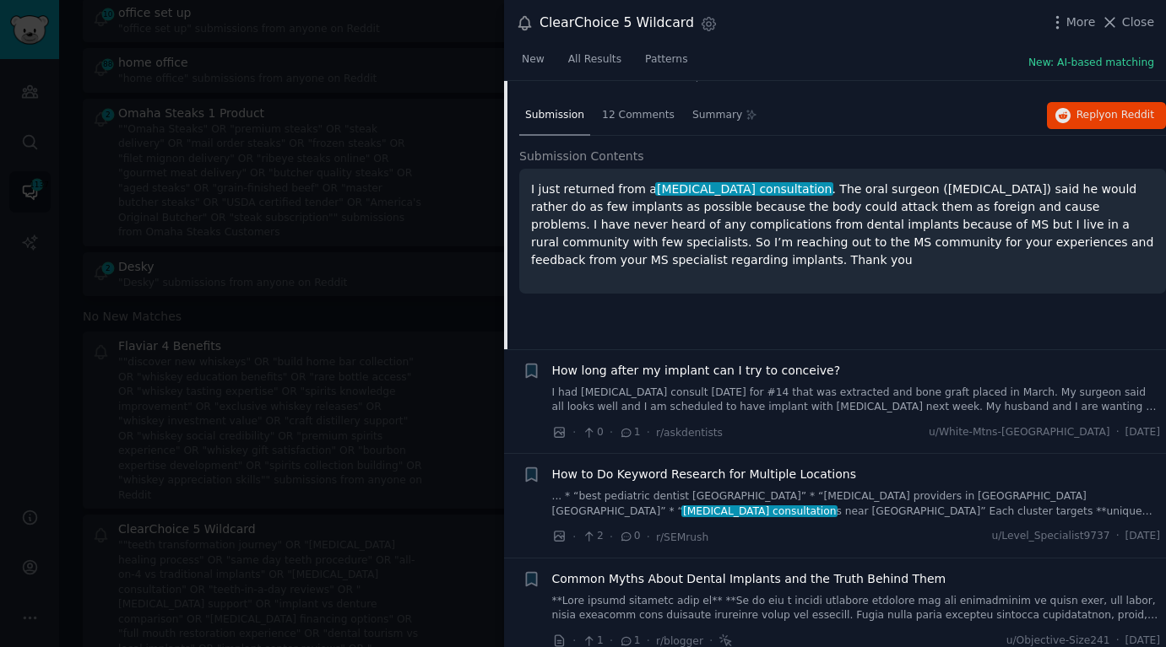
scroll to position [121, 0]
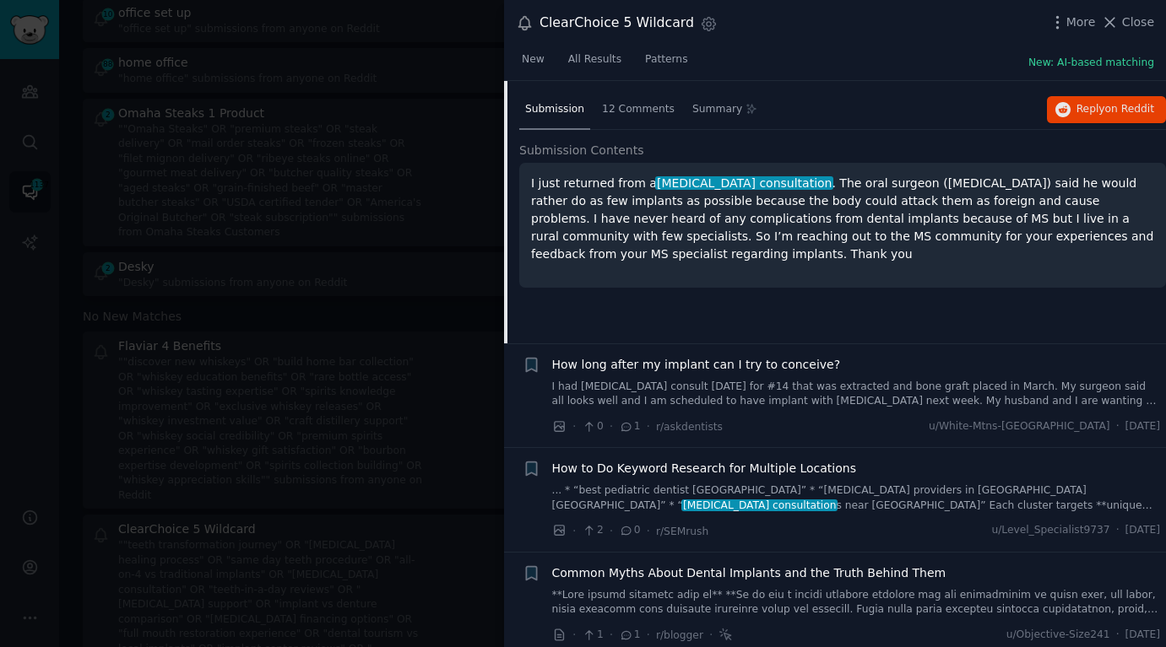
click at [352, 406] on div at bounding box center [583, 323] width 1166 height 647
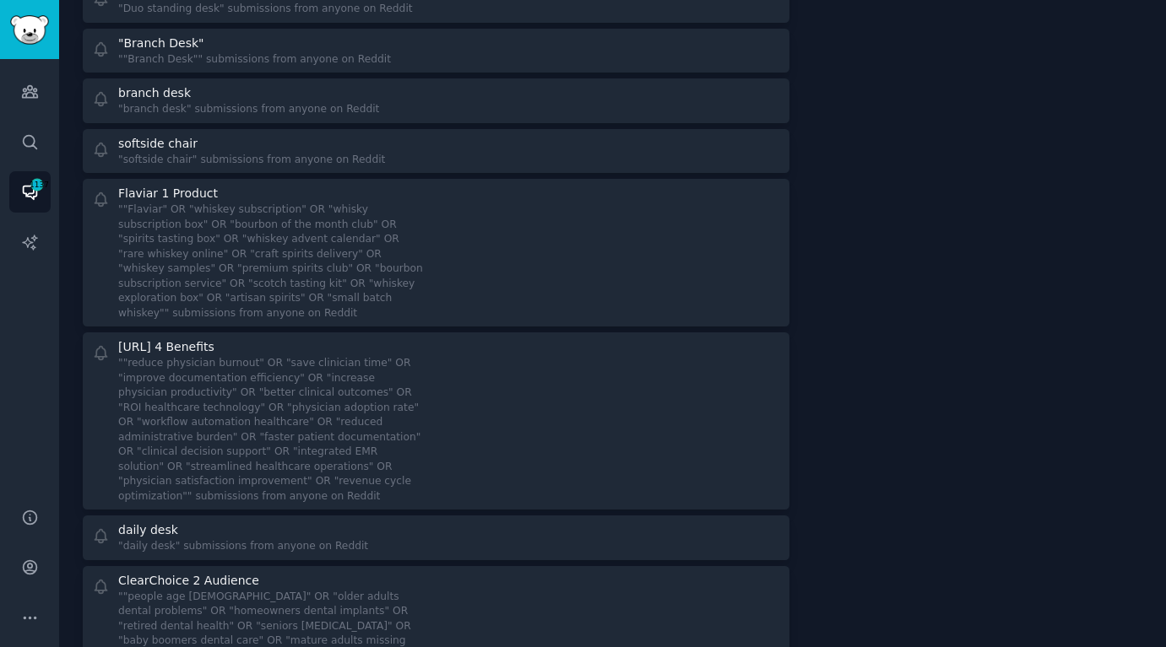
scroll to position [2957, 0]
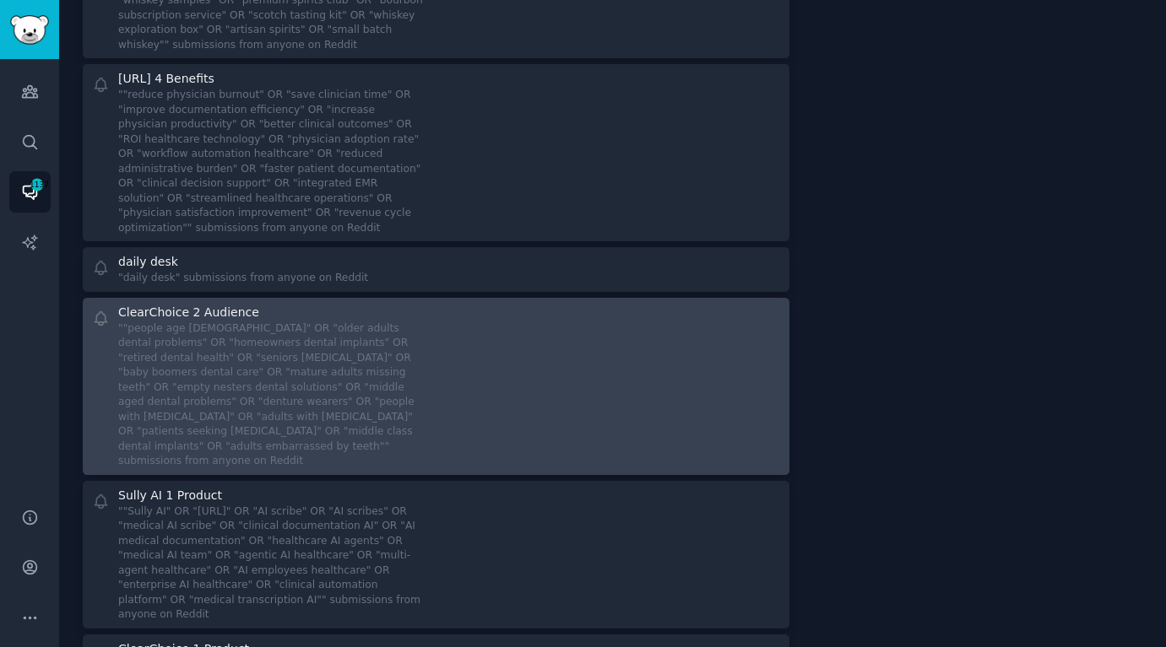
click at [380, 329] on div """people age [DEMOGRAPHIC_DATA]" OR "older adults dental problems" OR "homeowne…" at bounding box center [271, 396] width 306 height 148
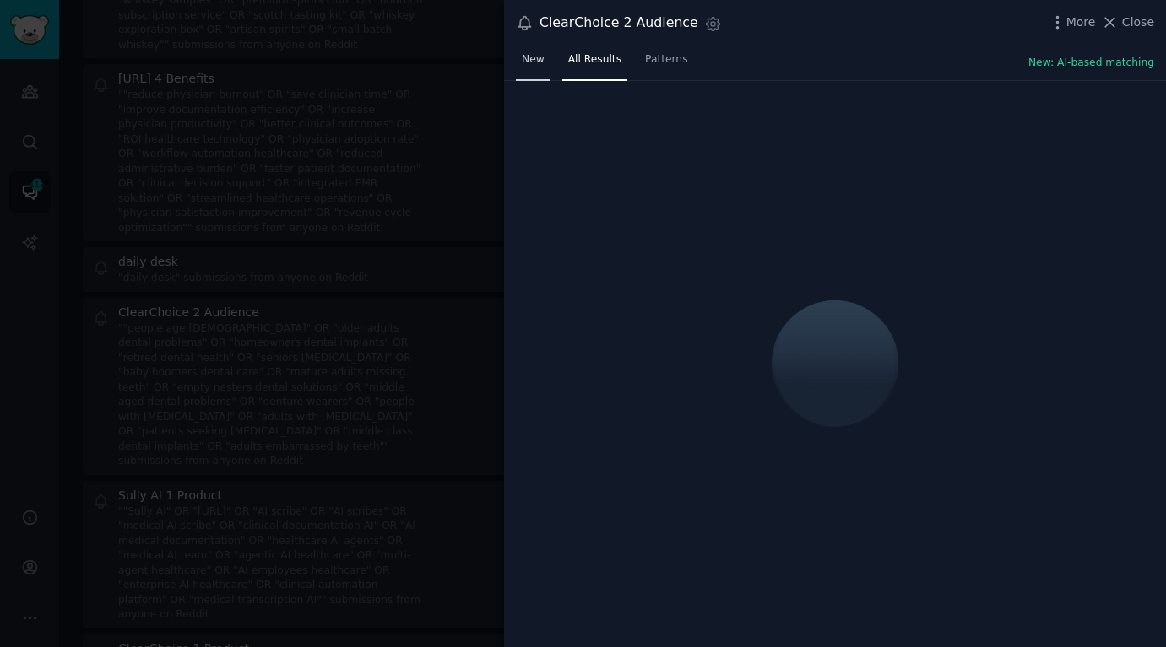
click at [538, 61] on span "New" at bounding box center [533, 59] width 23 height 15
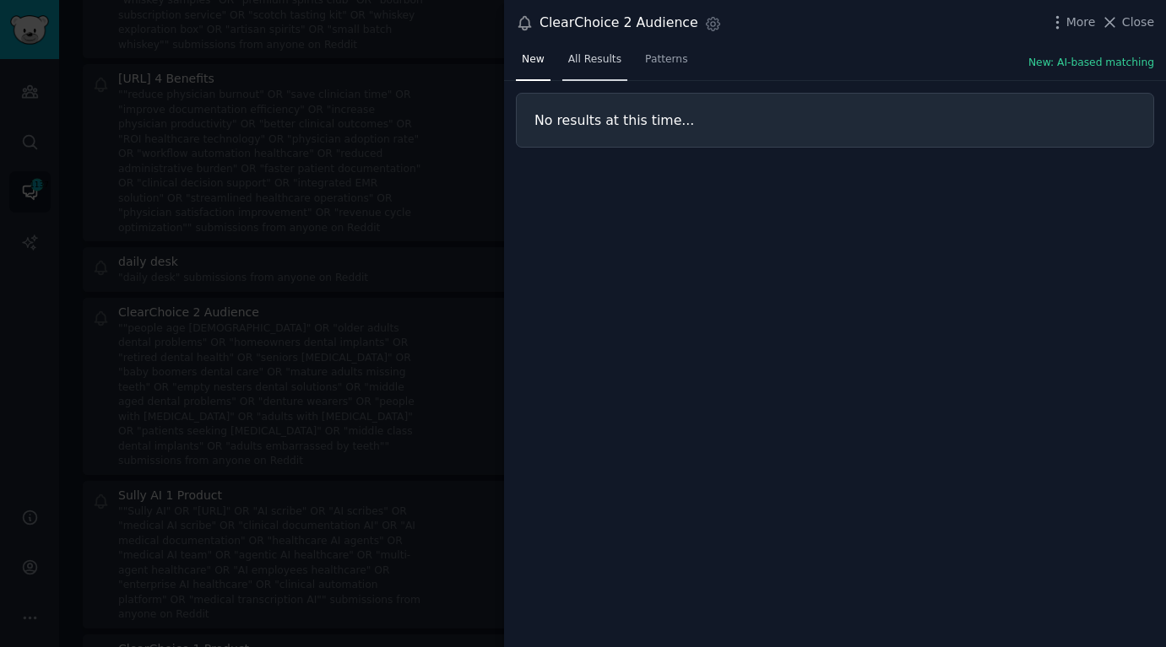
click at [567, 50] on link "All Results" at bounding box center [594, 63] width 65 height 35
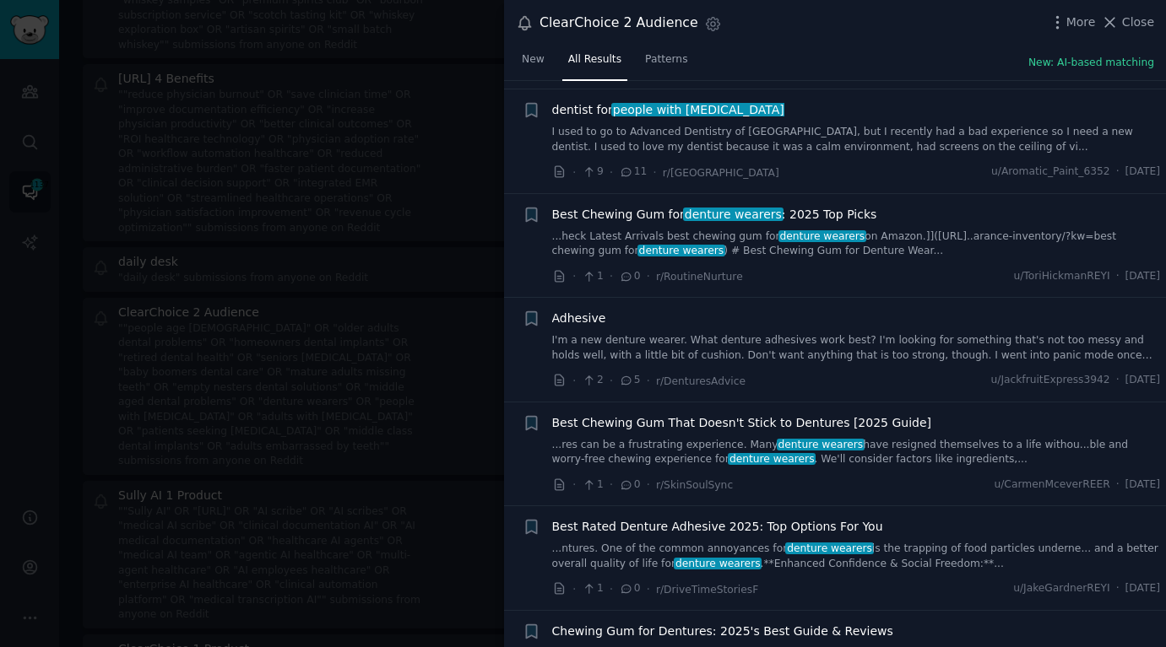
scroll to position [943, 0]
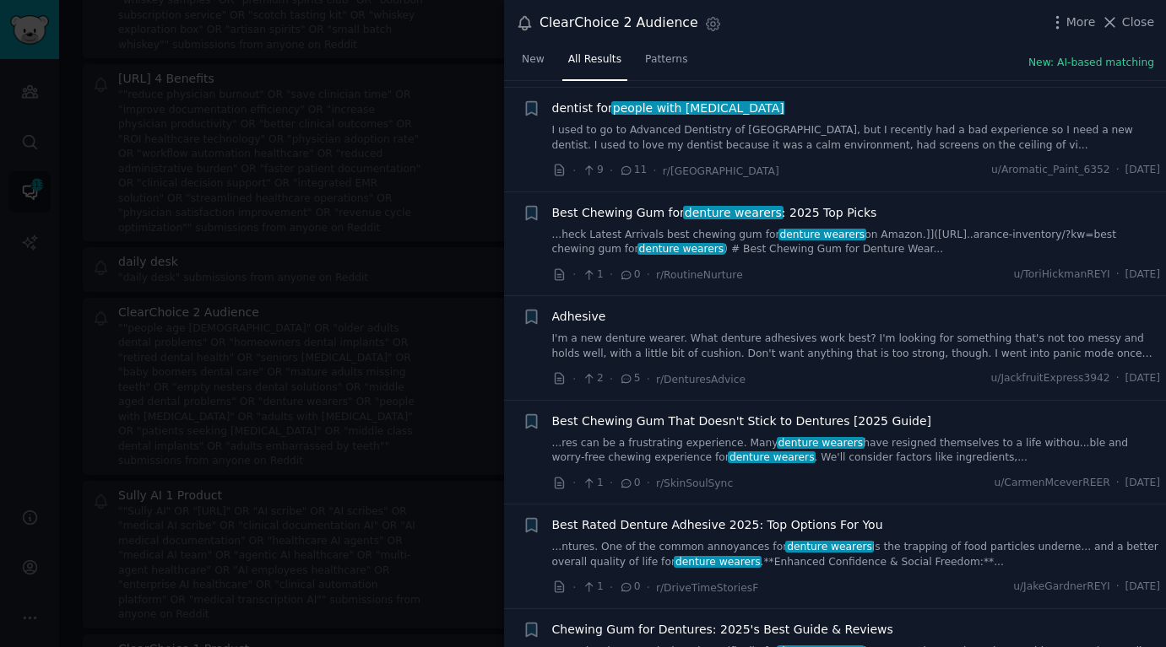
click at [807, 345] on link "I'm a new denture wearer. What denture adhesives work best? I'm looking for som…" at bounding box center [856, 347] width 609 height 30
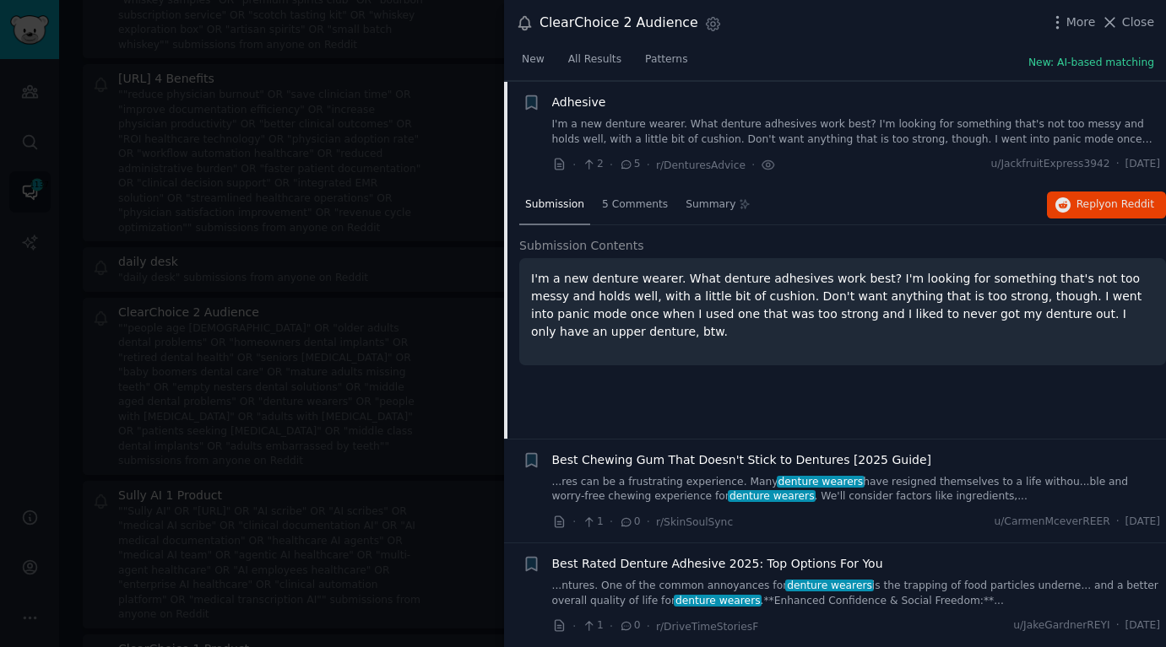
scroll to position [1158, 0]
click at [1115, 185] on div "Submission 5 Comments Summary Reply on Reddit" at bounding box center [842, 205] width 646 height 41
click at [1109, 197] on span "Reply on Reddit" at bounding box center [1115, 204] width 78 height 15
